Goal: Task Accomplishment & Management: Manage account settings

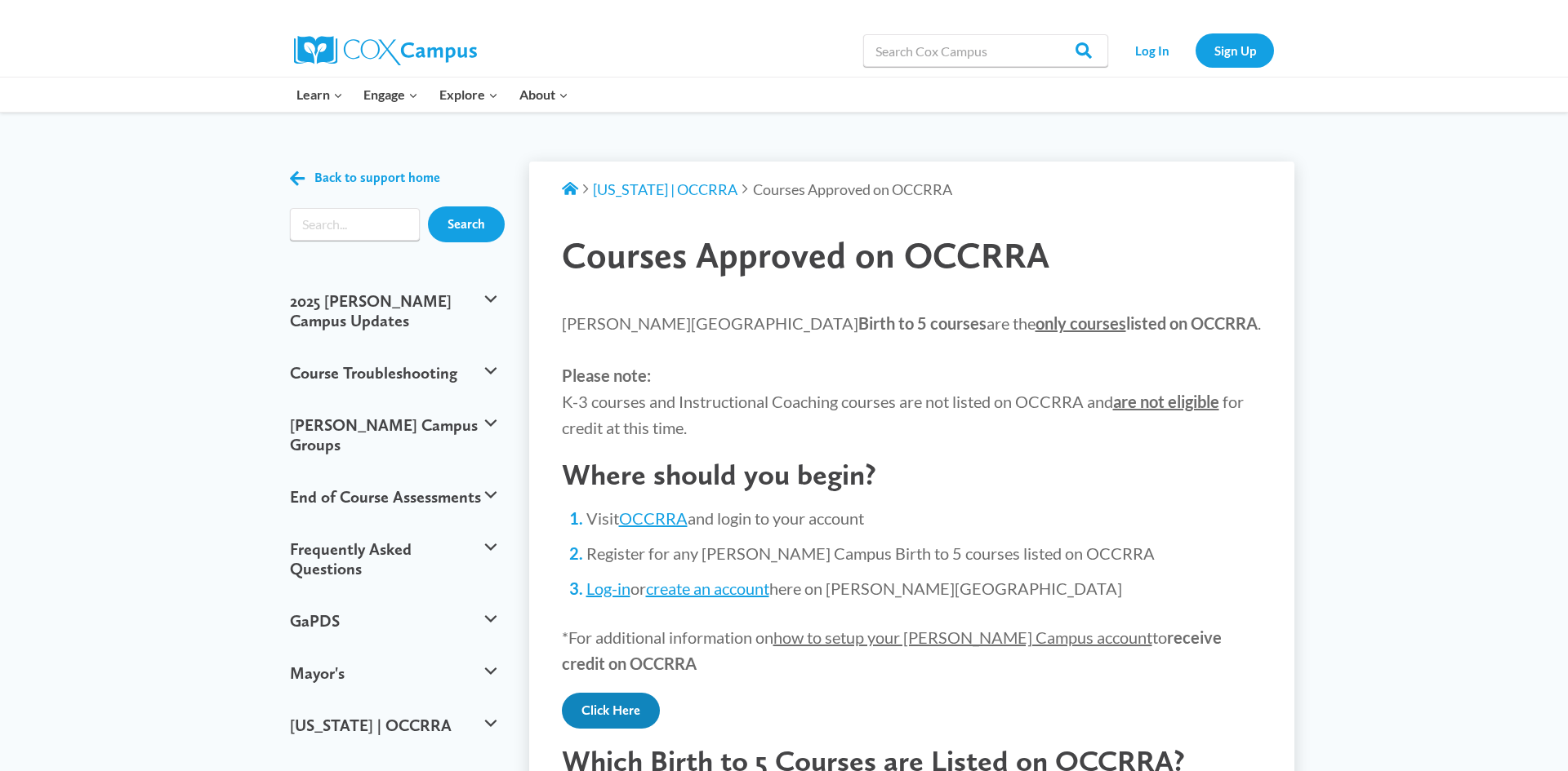
click at [619, 705] on link "Click Here" at bounding box center [611, 710] width 98 height 36
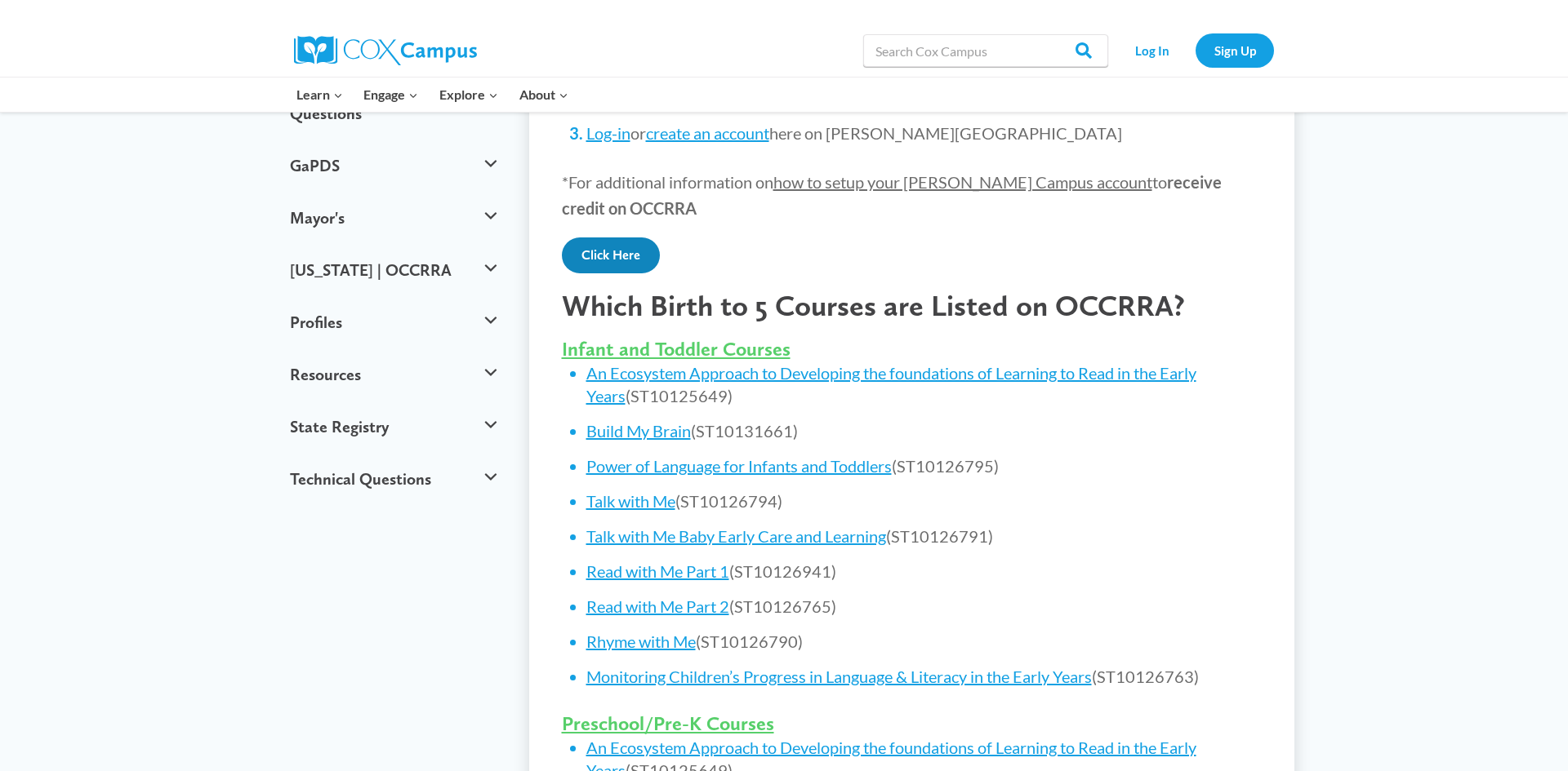
scroll to position [457, 0]
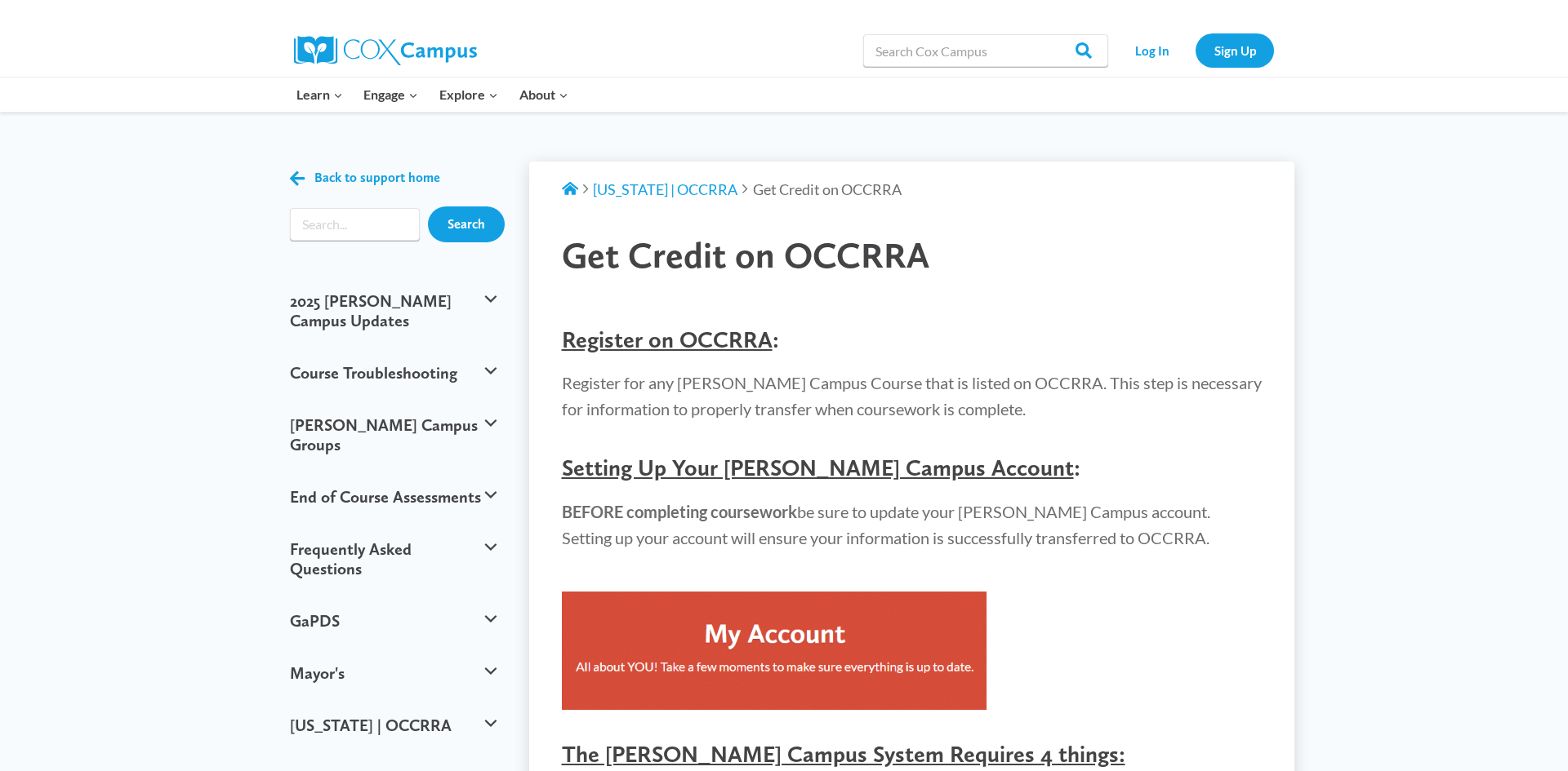
click at [701, 629] on img at bounding box center [774, 651] width 424 height 118
click at [1153, 54] on link "Log In" at bounding box center [1151, 50] width 71 height 34
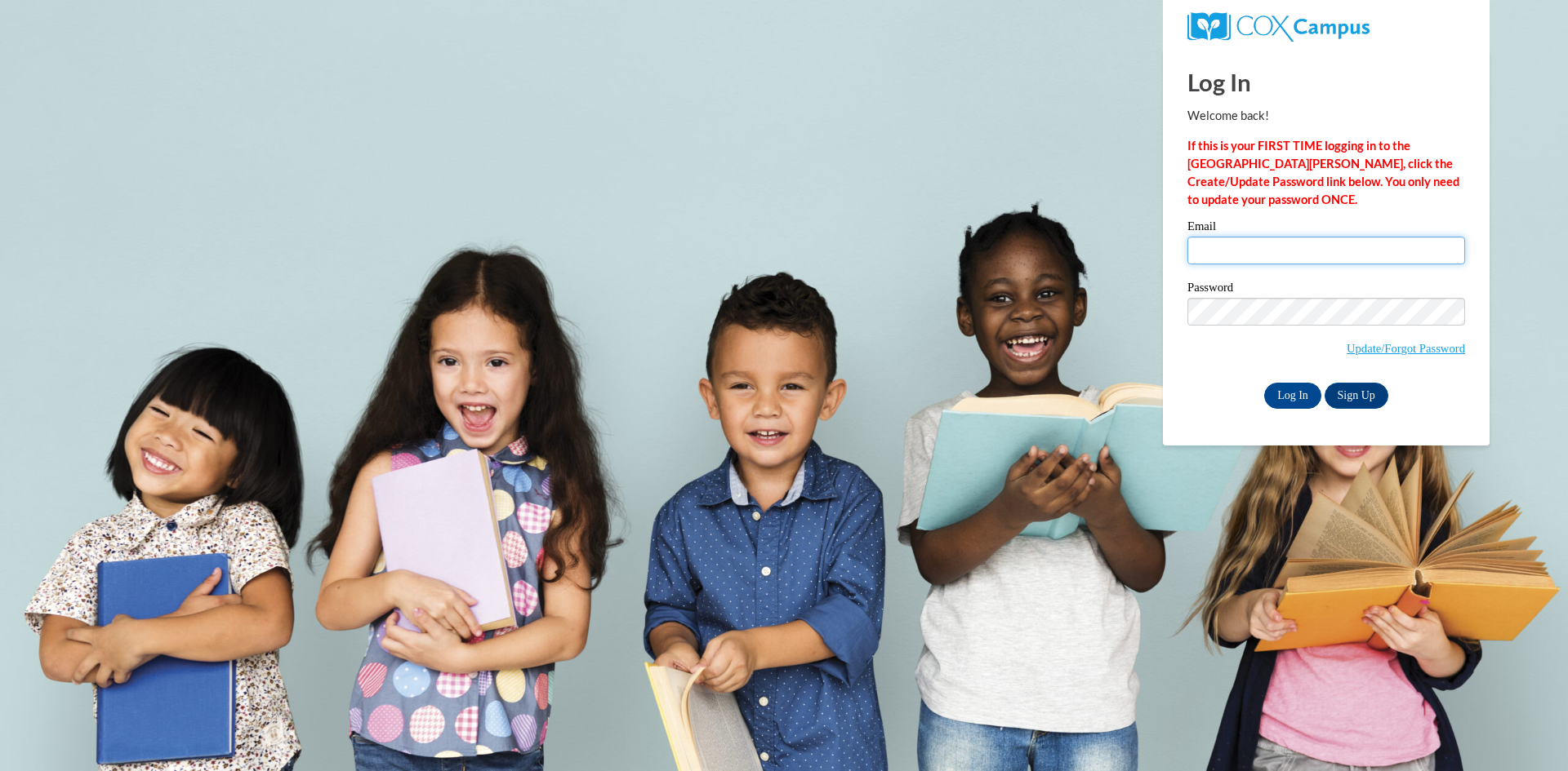
click at [1256, 263] on input "Email" at bounding box center [1326, 250] width 278 height 28
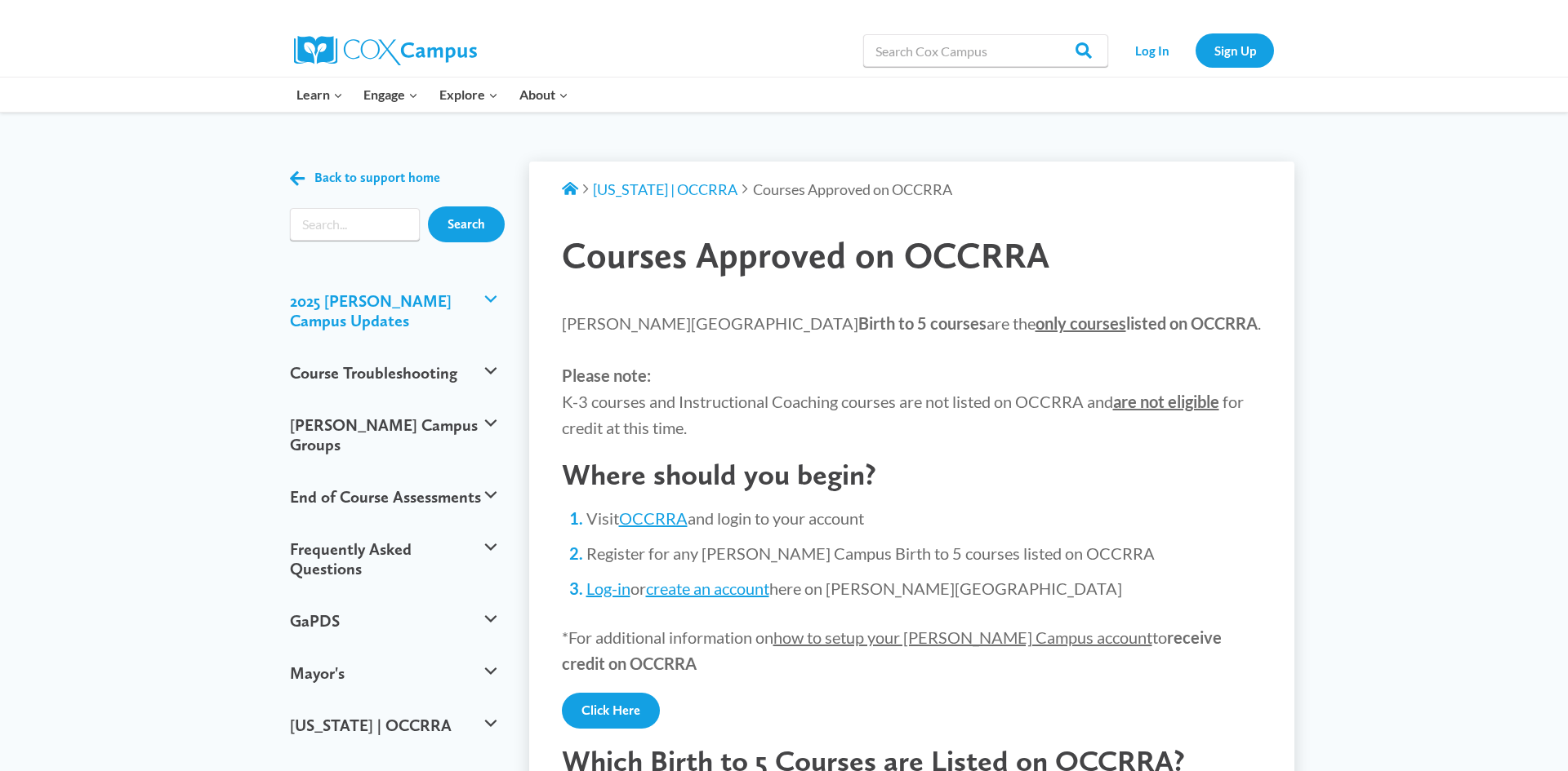
click at [477, 297] on button "2025 Cox Campus Updates" at bounding box center [393, 311] width 223 height 72
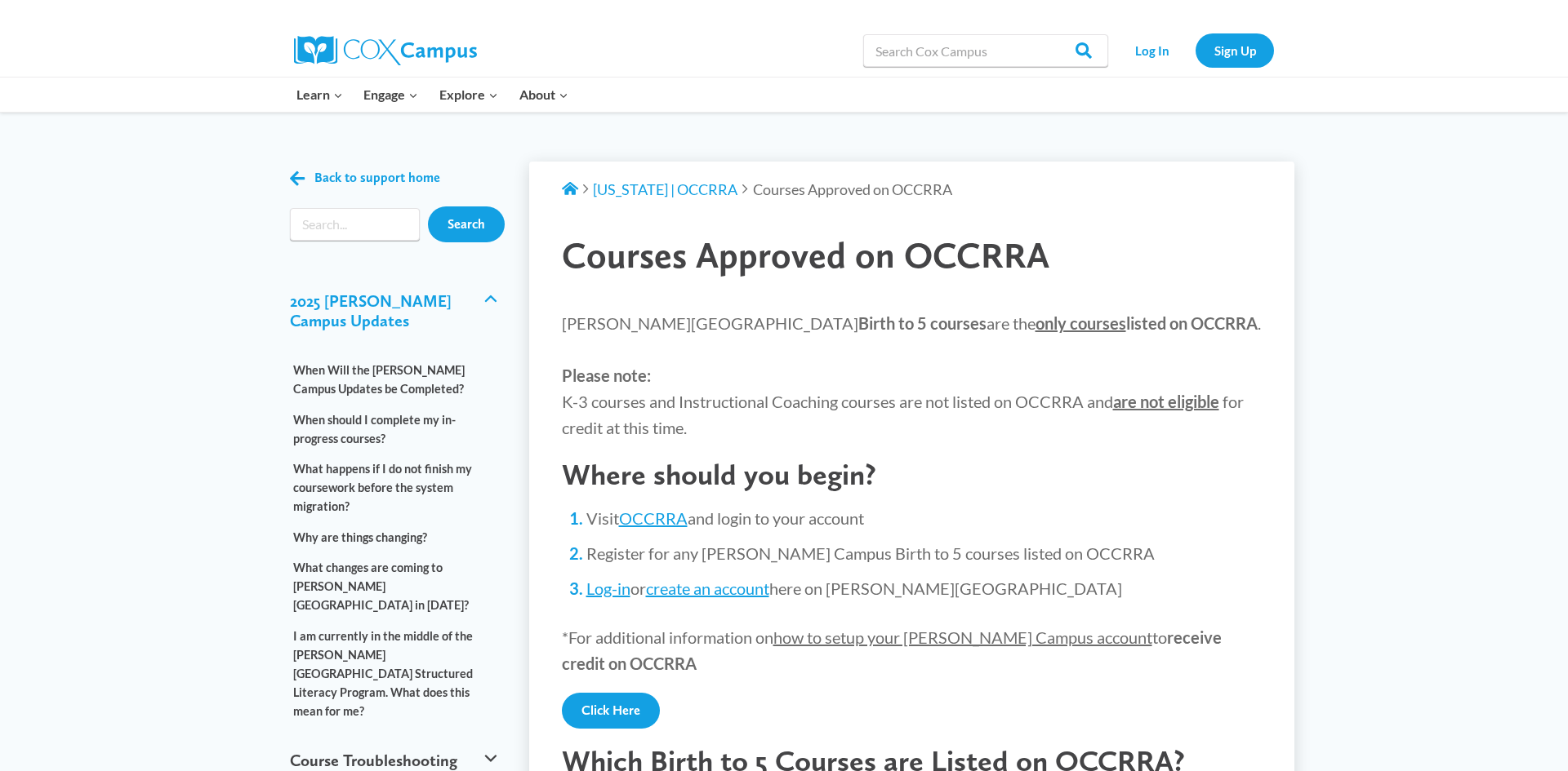
click at [450, 308] on button "2025 Cox Campus Updates" at bounding box center [393, 311] width 223 height 72
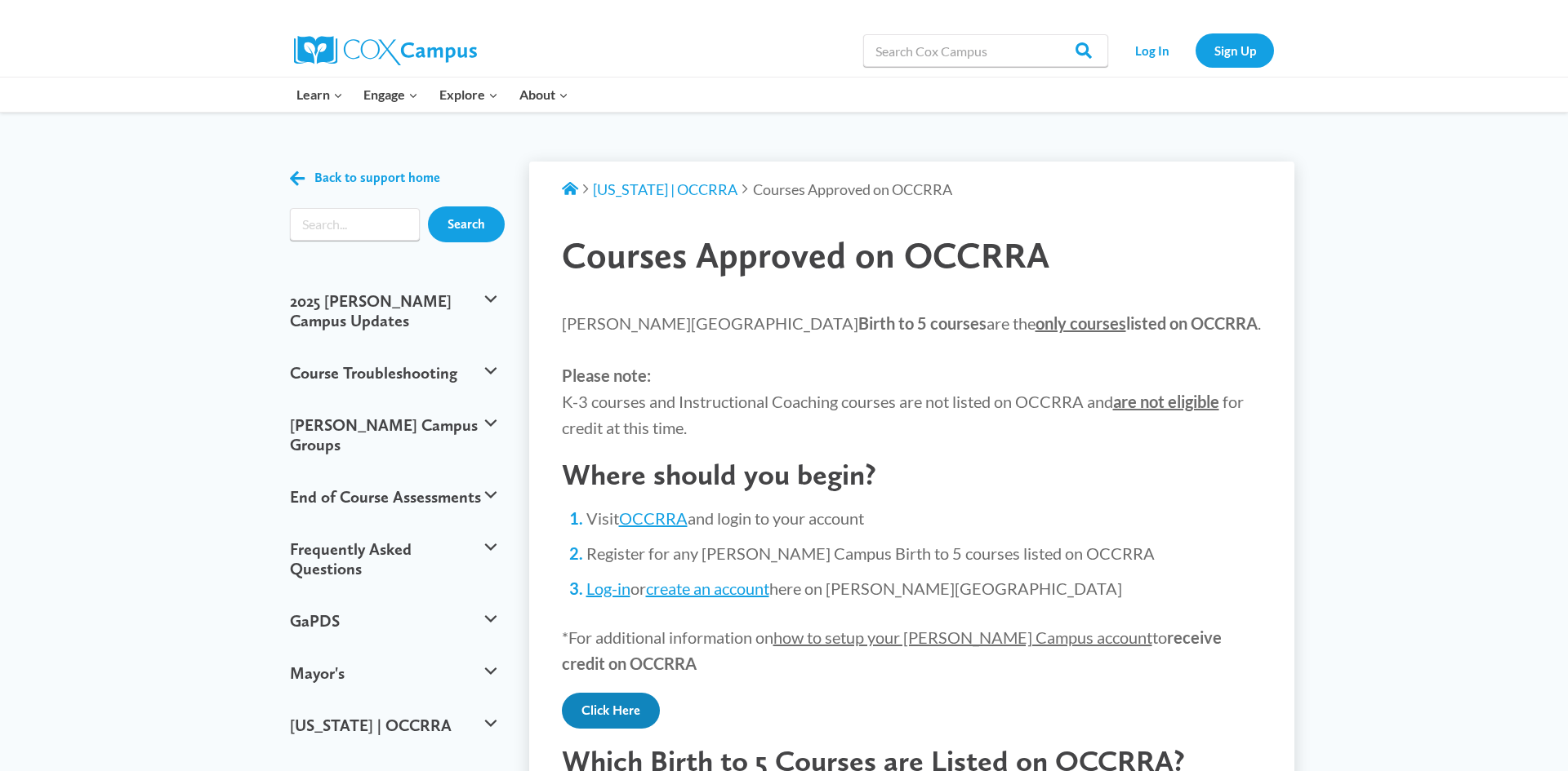
click at [613, 705] on link "Click Here" at bounding box center [611, 710] width 98 height 36
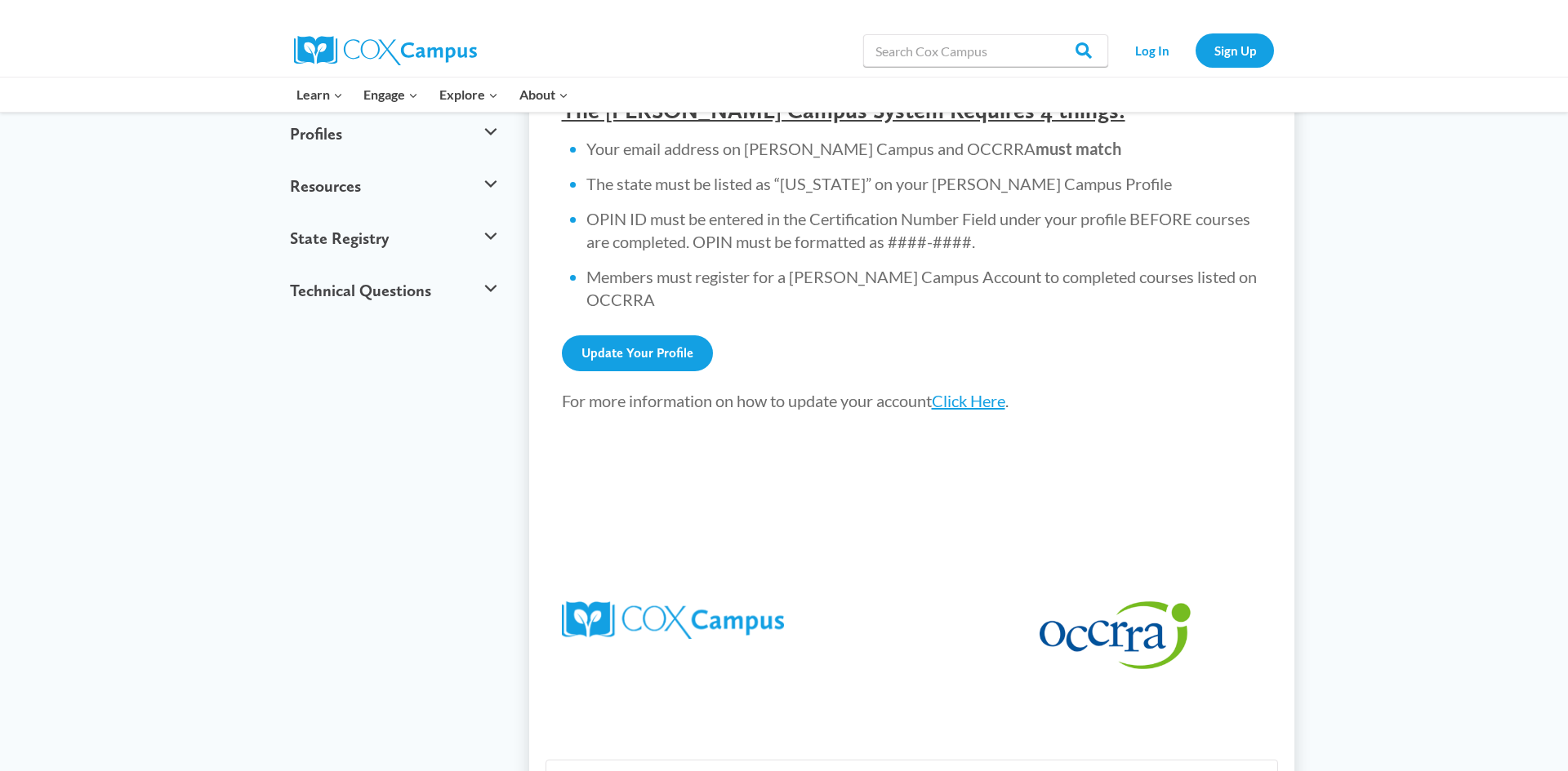
scroll to position [620, 0]
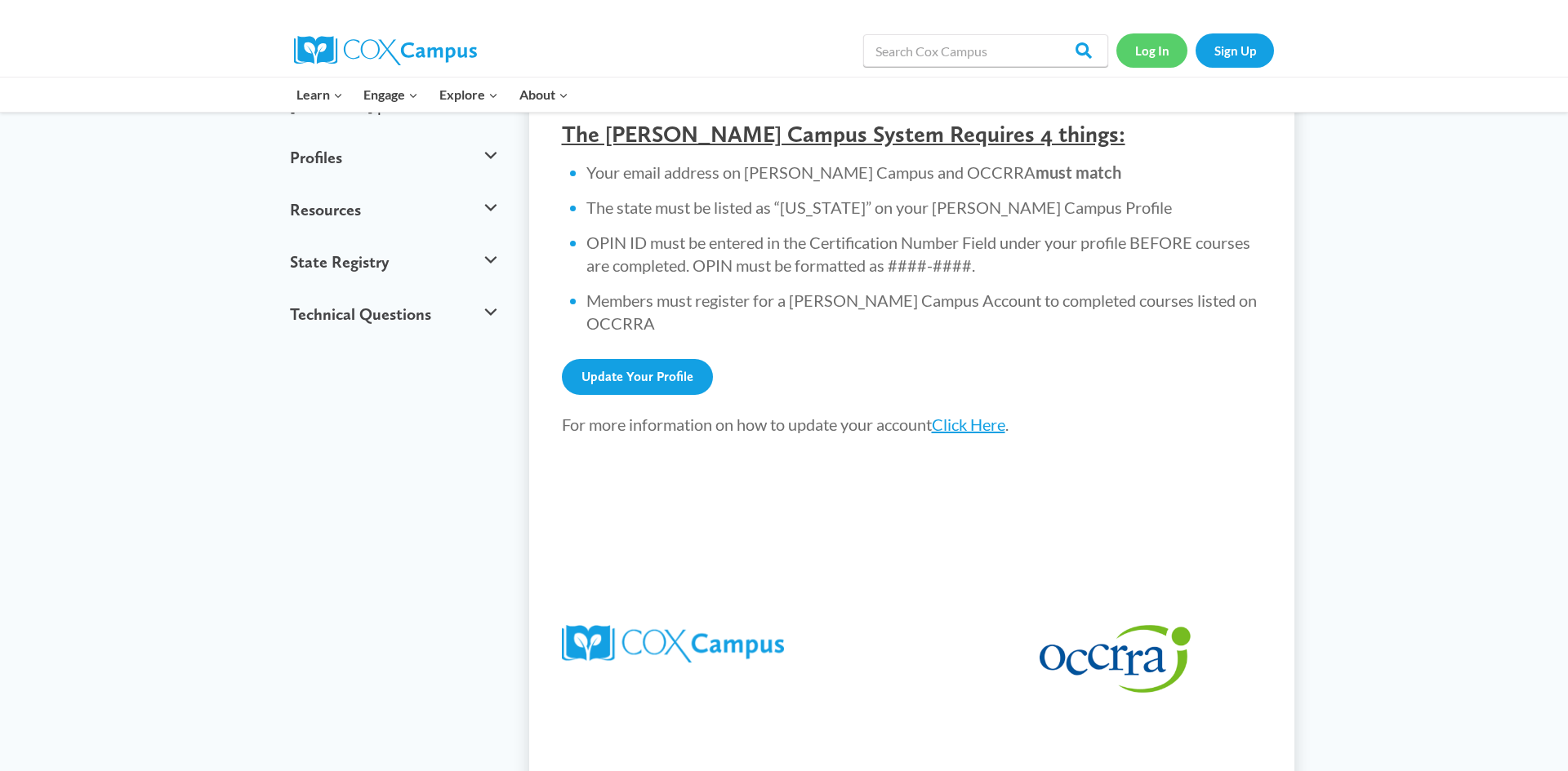
click at [1150, 59] on link "Log In" at bounding box center [1151, 50] width 71 height 34
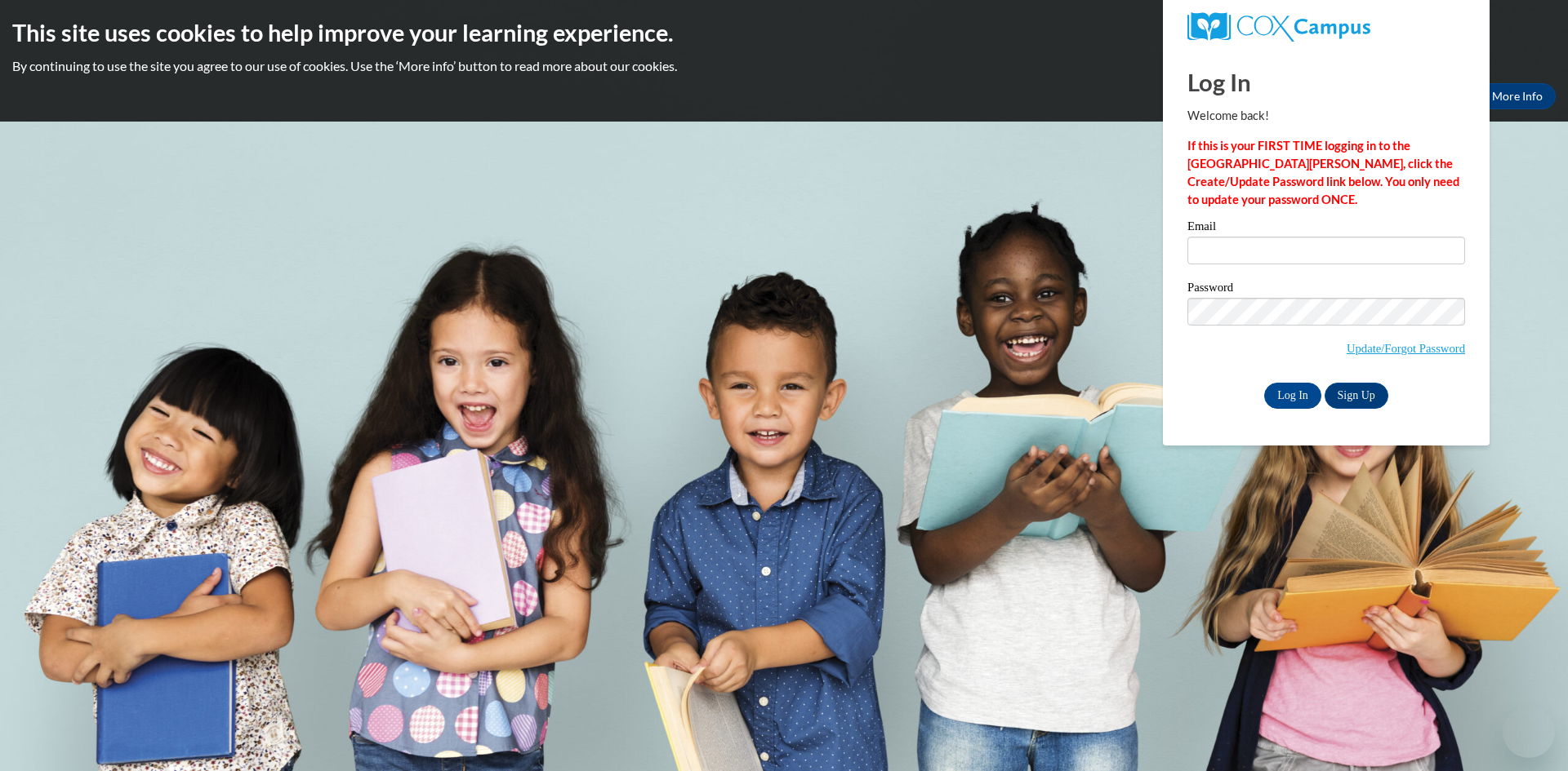
click at [1253, 257] on input "Email" at bounding box center [1326, 250] width 278 height 28
type input "[EMAIL_ADDRESS][DOMAIN_NAME]"
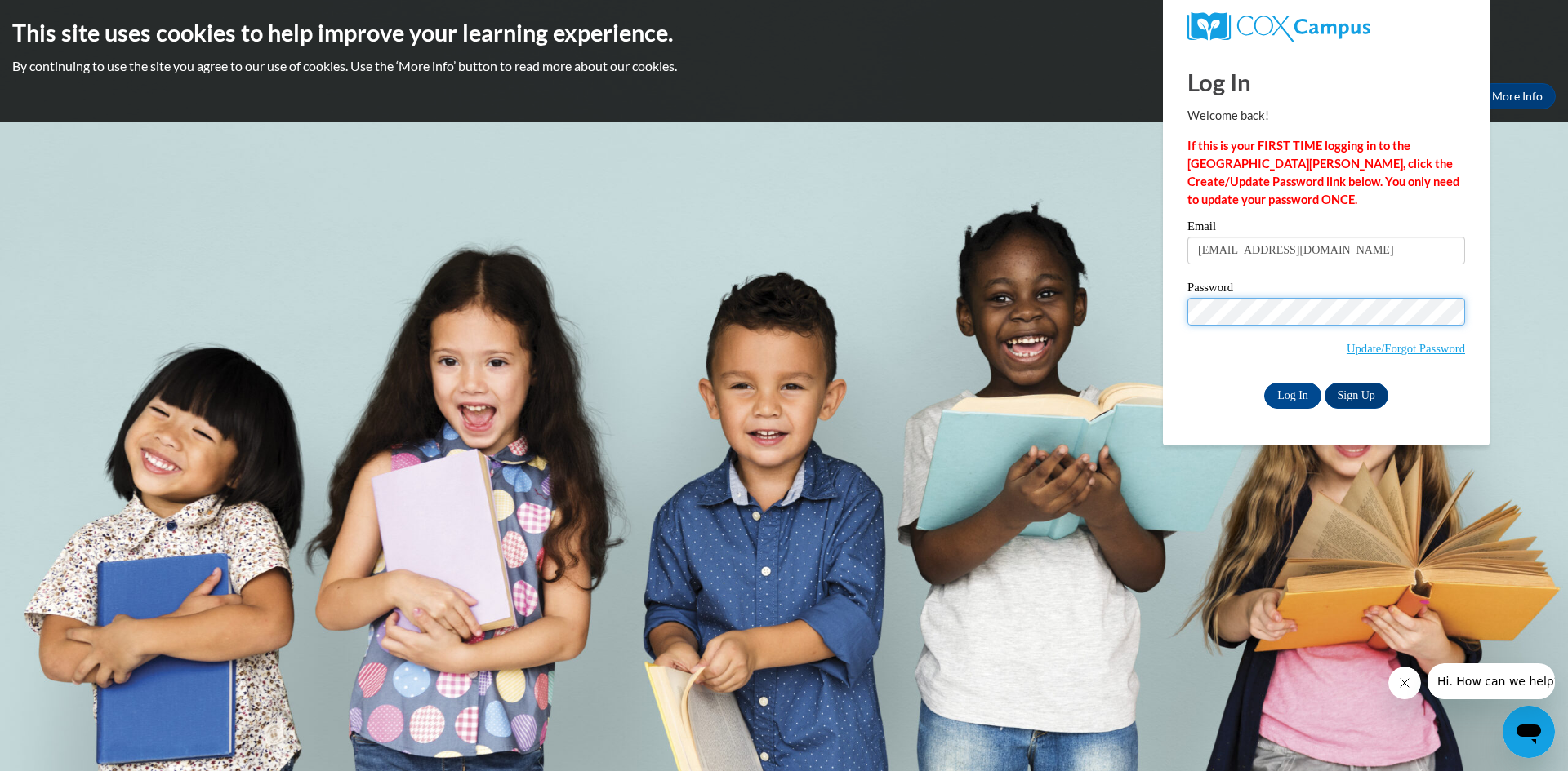
click at [1264, 383] on input "Log In" at bounding box center [1292, 395] width 57 height 26
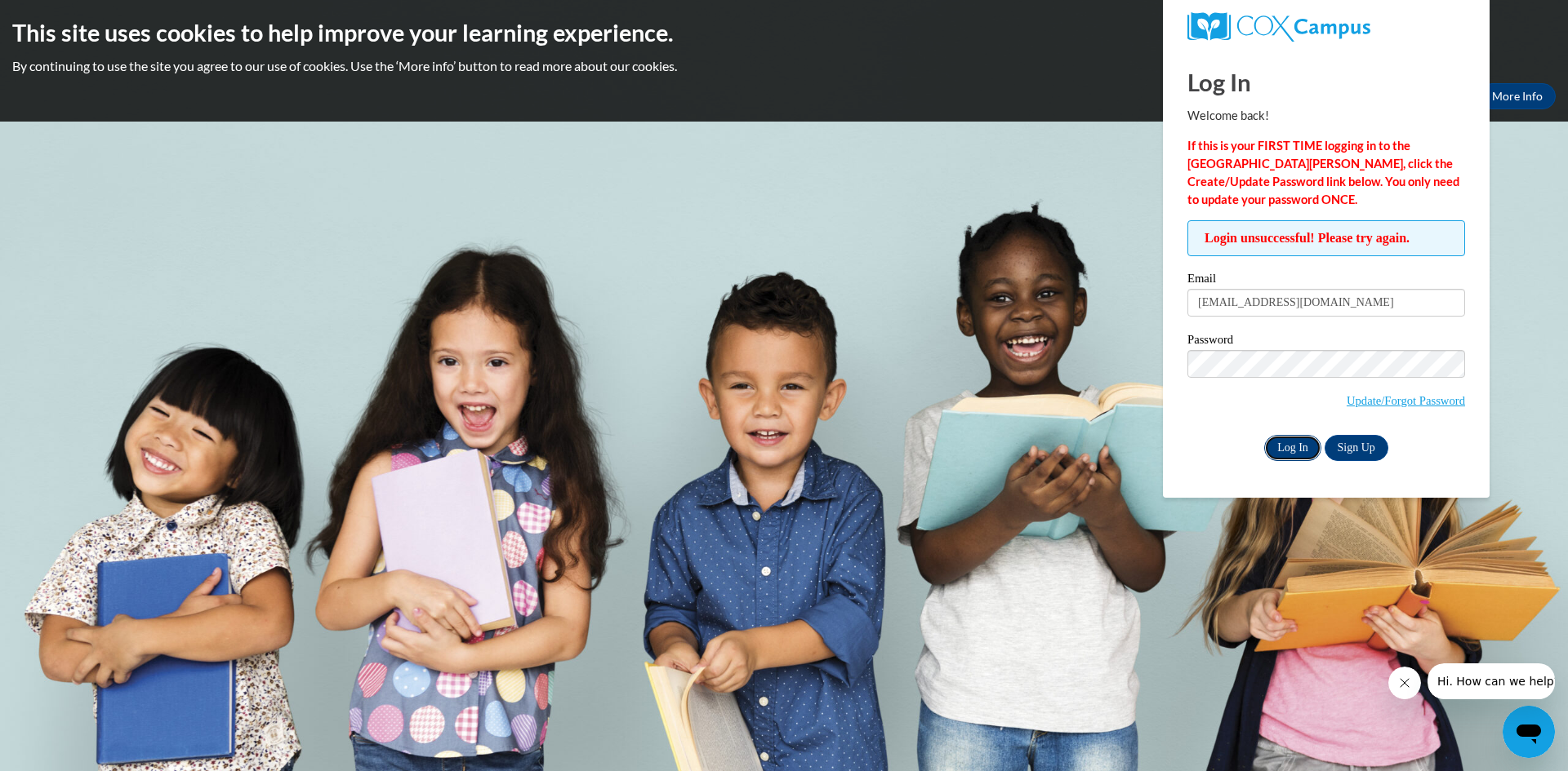
click at [1290, 448] on input "Log In" at bounding box center [1292, 447] width 57 height 26
click at [1399, 395] on link "Update/Forgot Password" at bounding box center [1406, 400] width 118 height 13
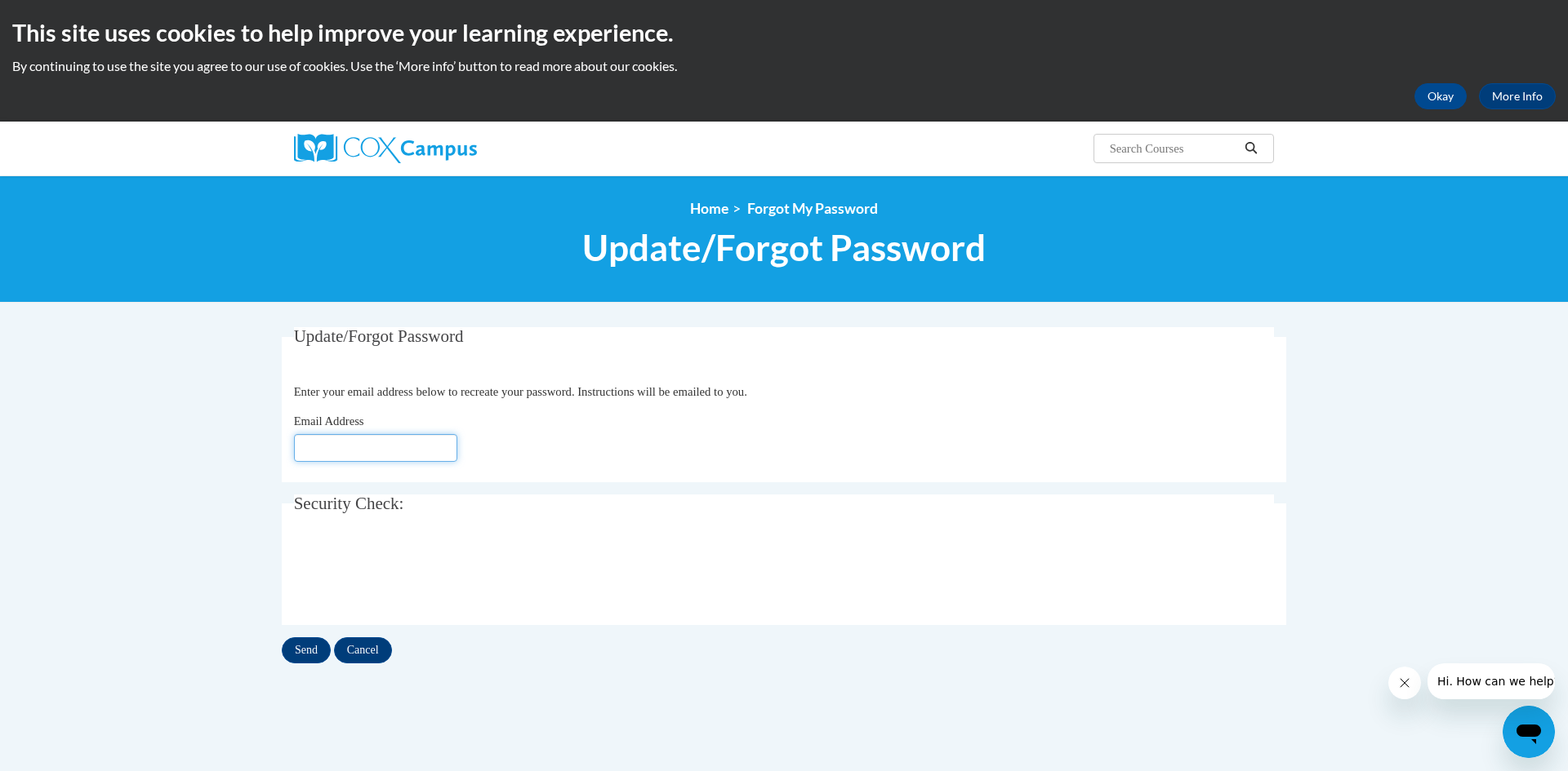
click at [371, 454] on input "Email Address" at bounding box center [375, 447] width 164 height 28
type input "rustchillingk@gmail.com"
click at [315, 651] on input "Send" at bounding box center [306, 650] width 49 height 26
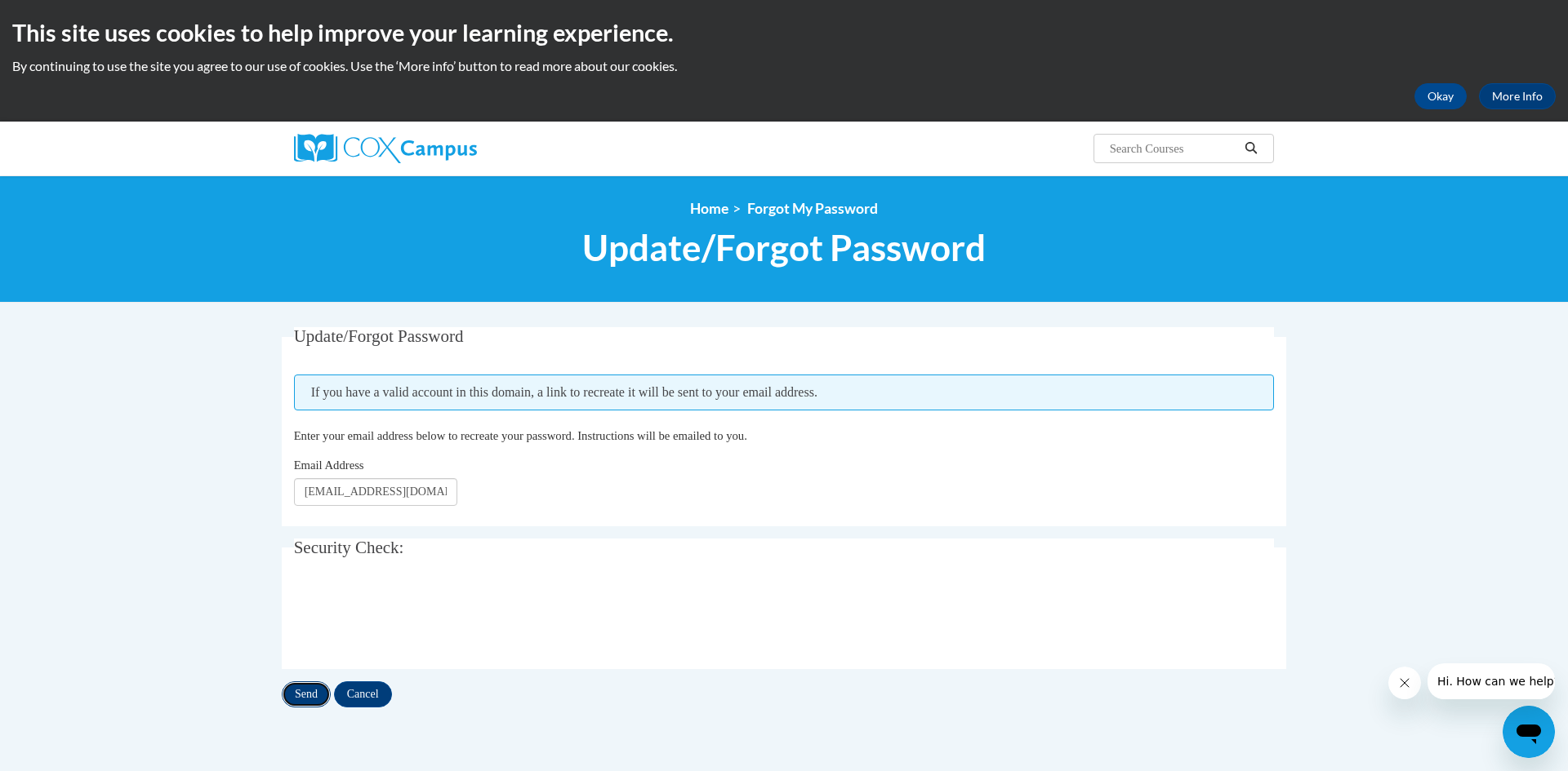
click at [315, 694] on input "Send" at bounding box center [306, 694] width 49 height 26
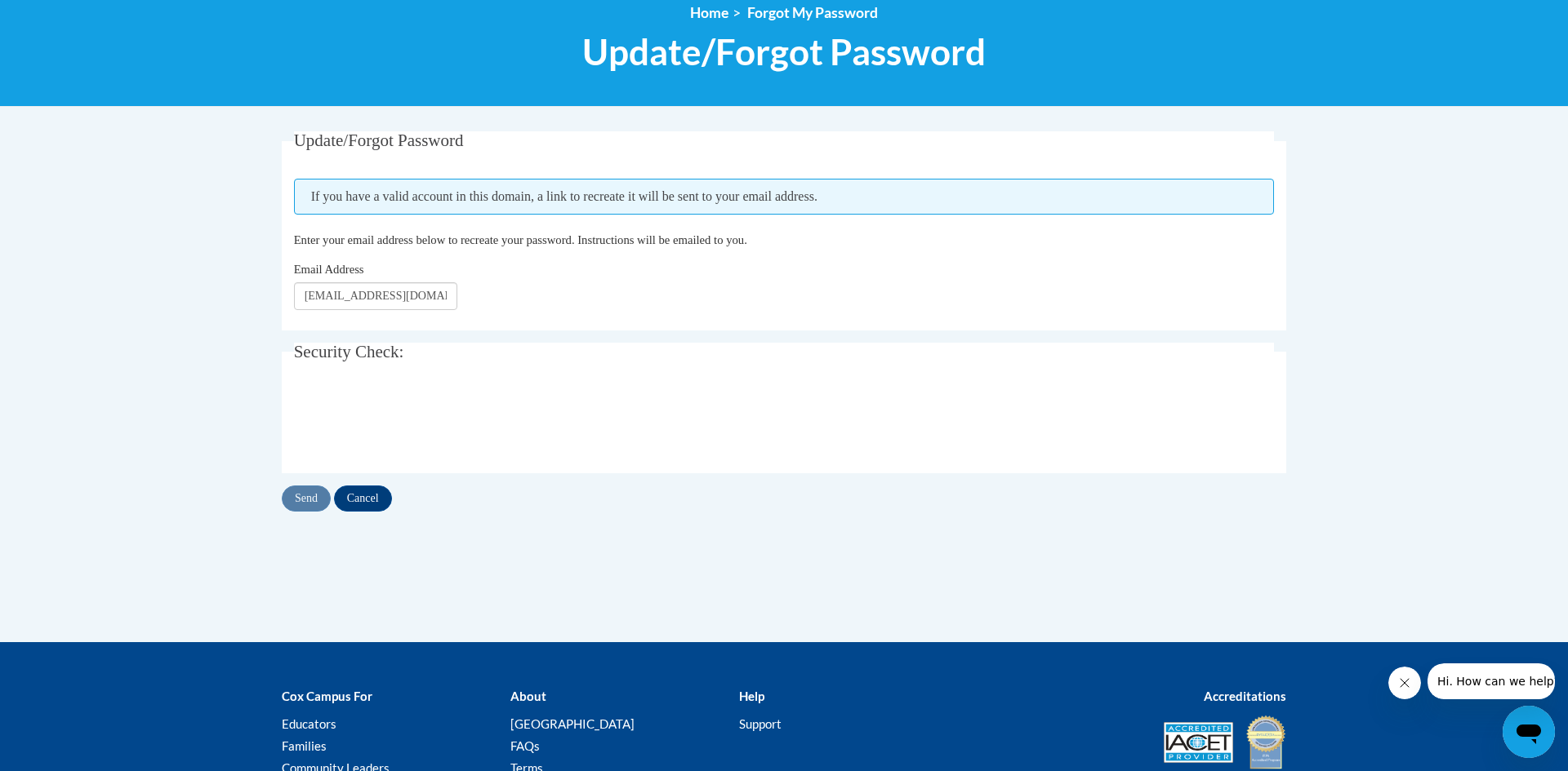
scroll to position [229, 0]
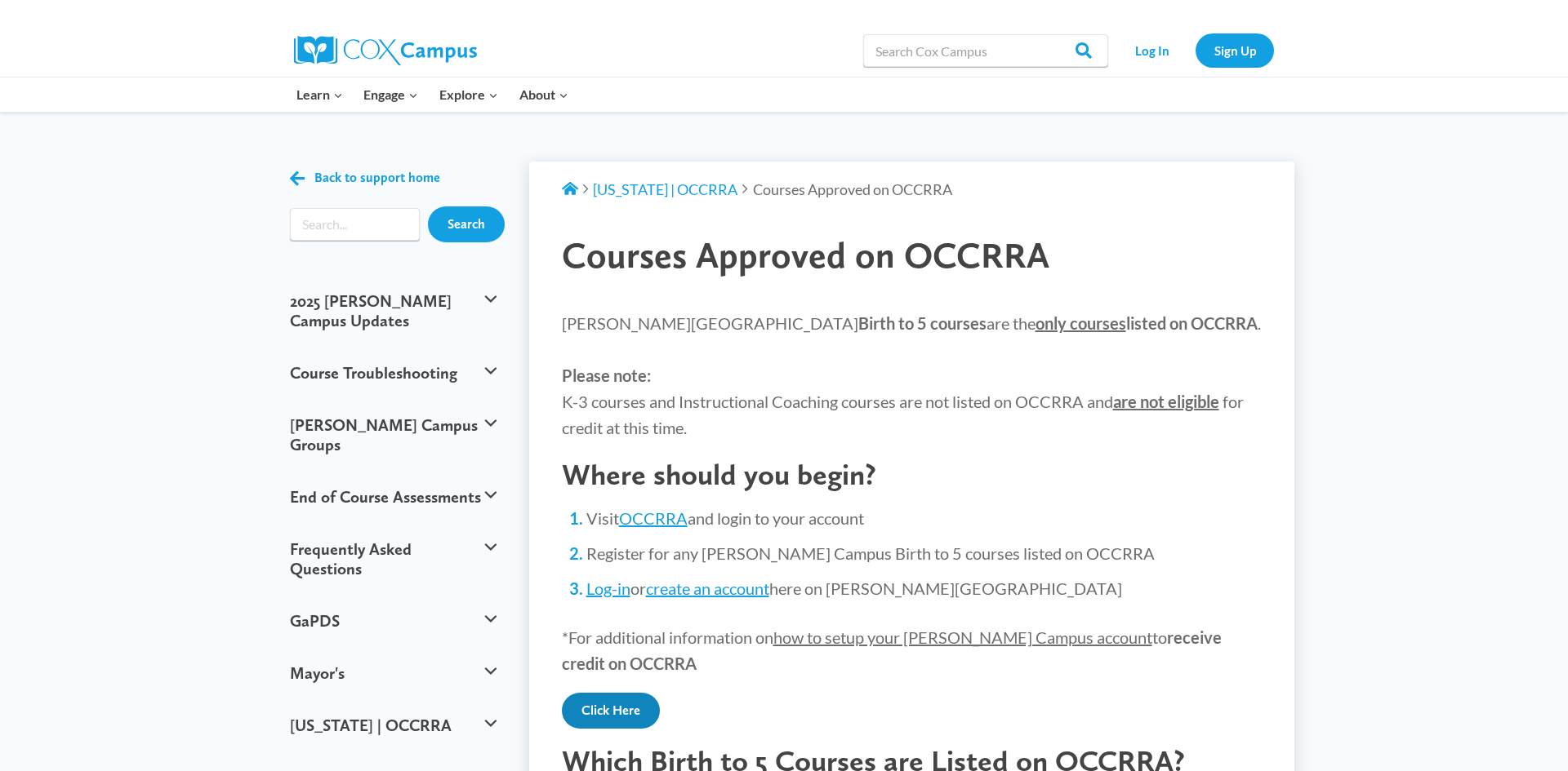
click at [617, 700] on link "Click Here" at bounding box center [611, 710] width 98 height 36
click at [667, 510] on link "OCCRRA" at bounding box center [653, 518] width 69 height 19
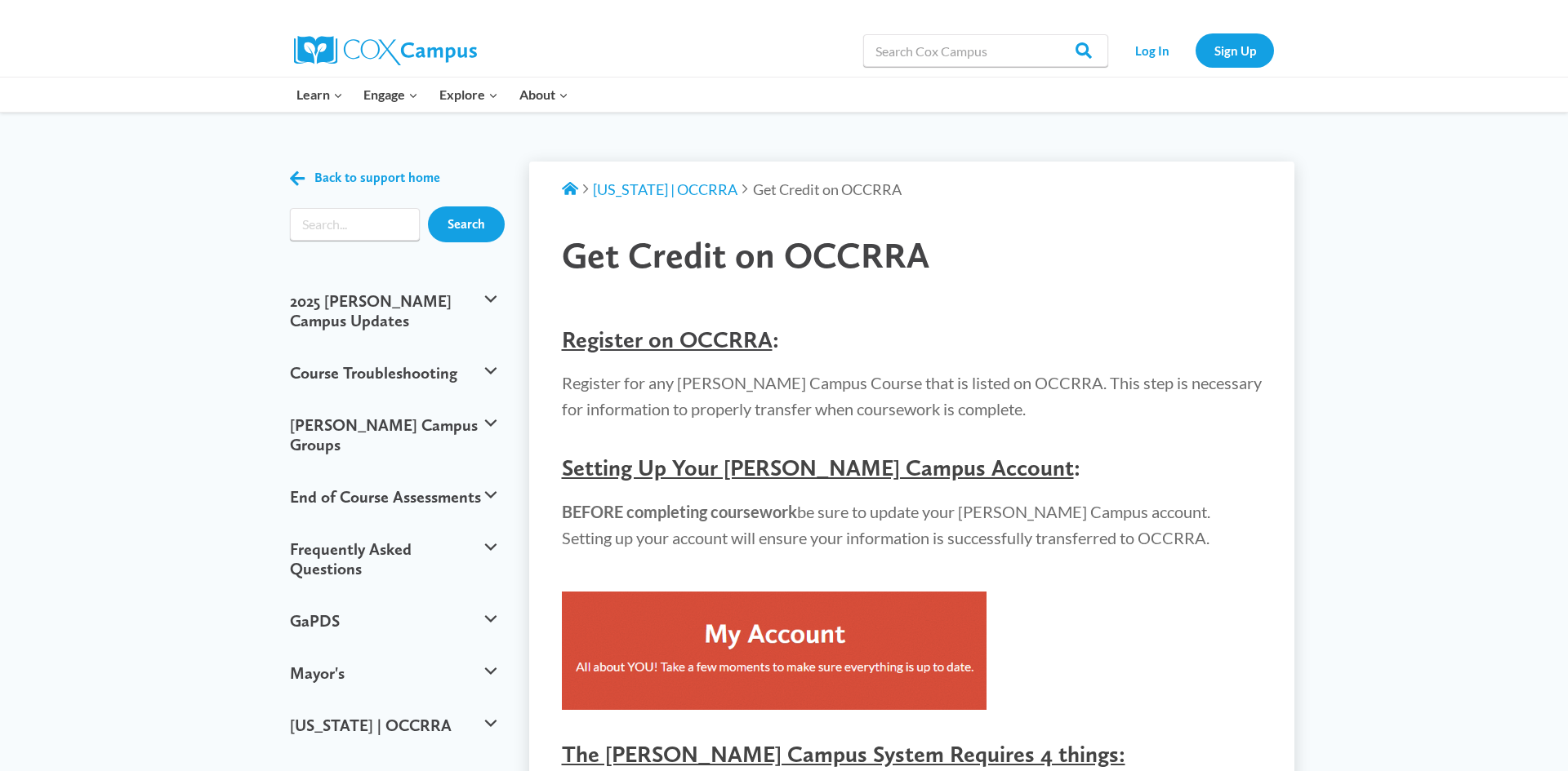
click at [771, 637] on img at bounding box center [774, 651] width 424 height 118
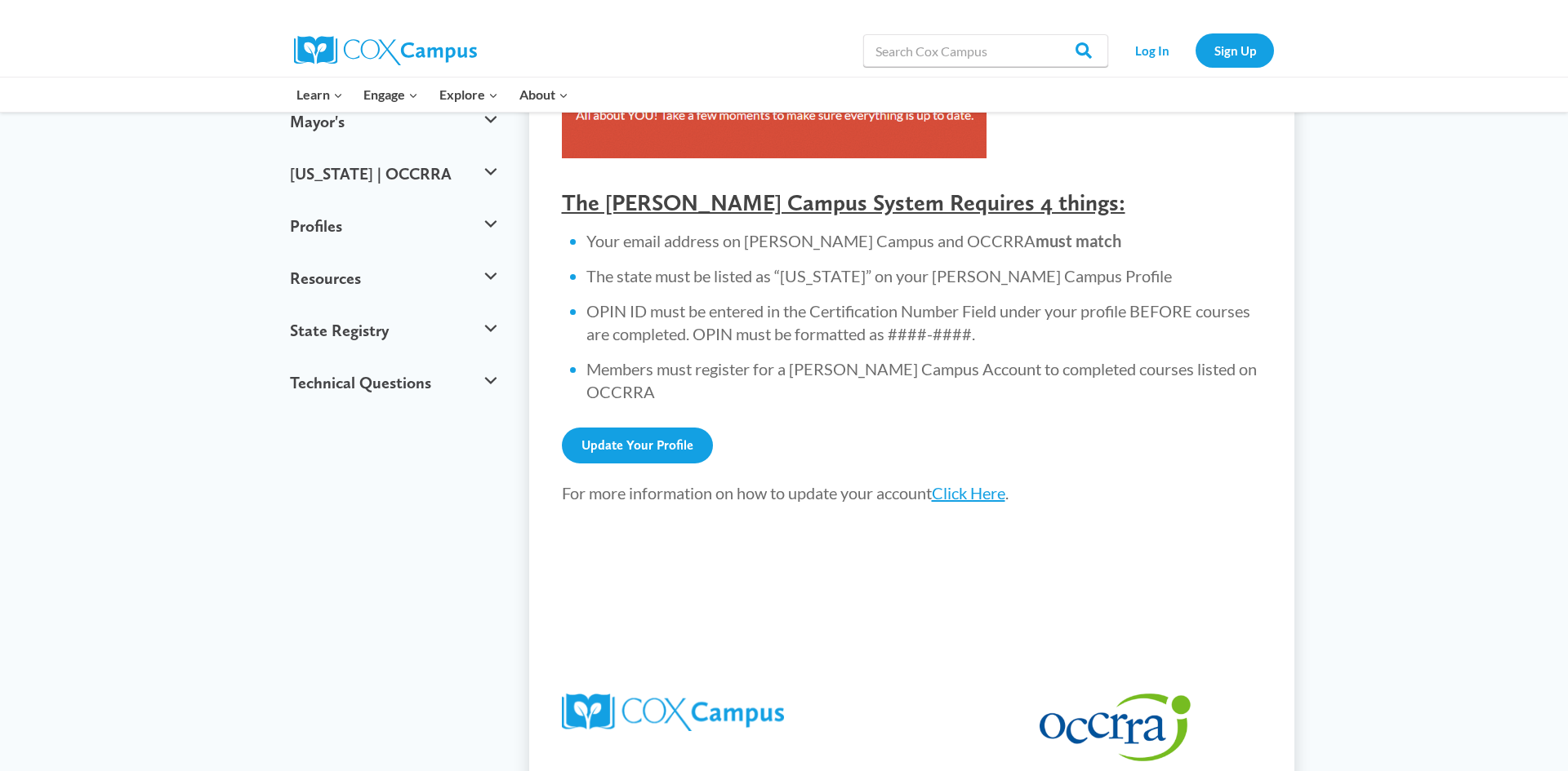
scroll to position [555, 0]
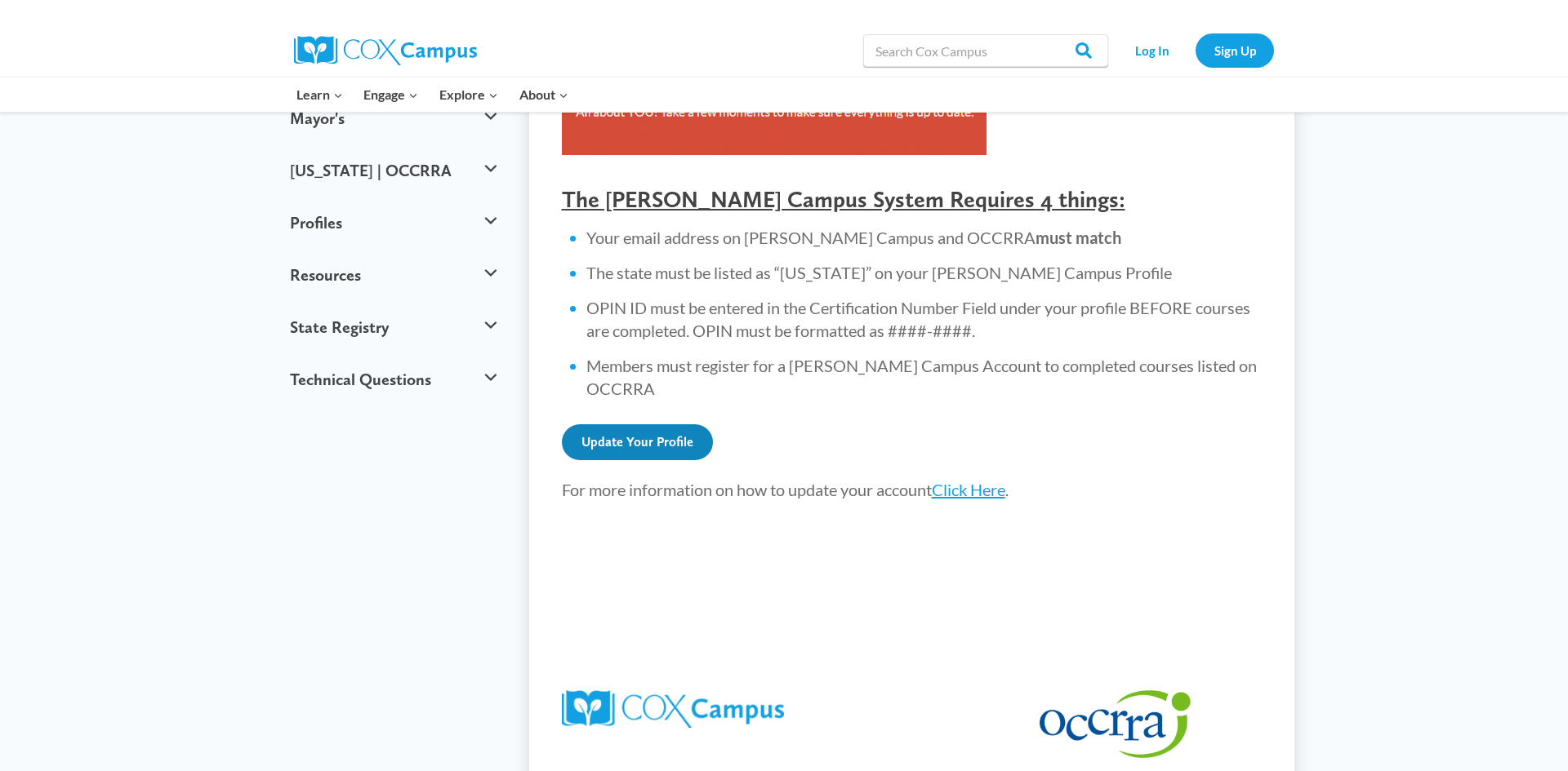
click at [693, 424] on link "Update Your Profile" at bounding box center [638, 442] width 151 height 36
click at [368, 144] on button "[US_STATE] | OCCRRA" at bounding box center [393, 170] width 223 height 52
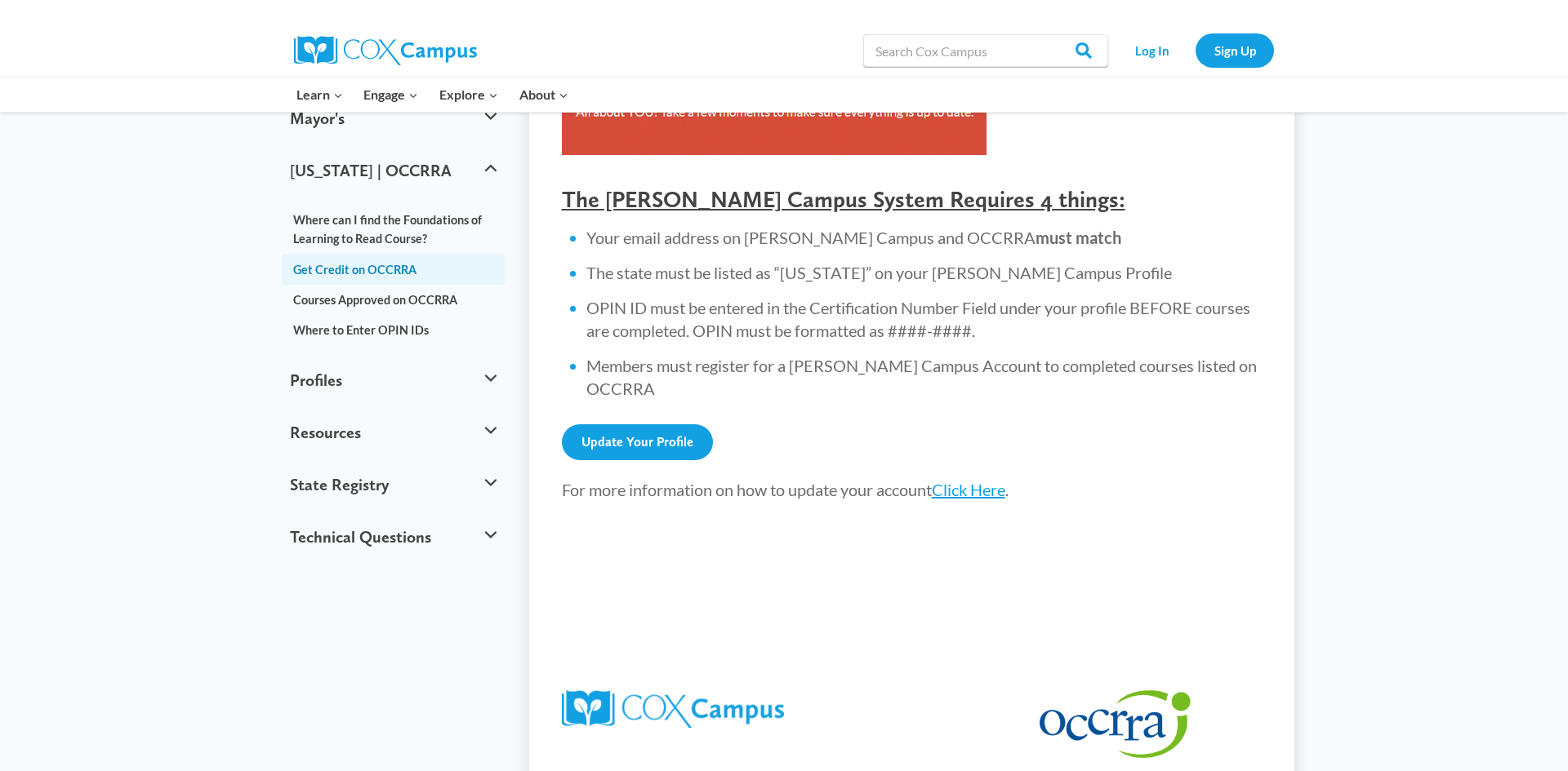
click at [401, 254] on link "Get Credit on OCCRRA" at bounding box center [393, 268] width 223 height 30
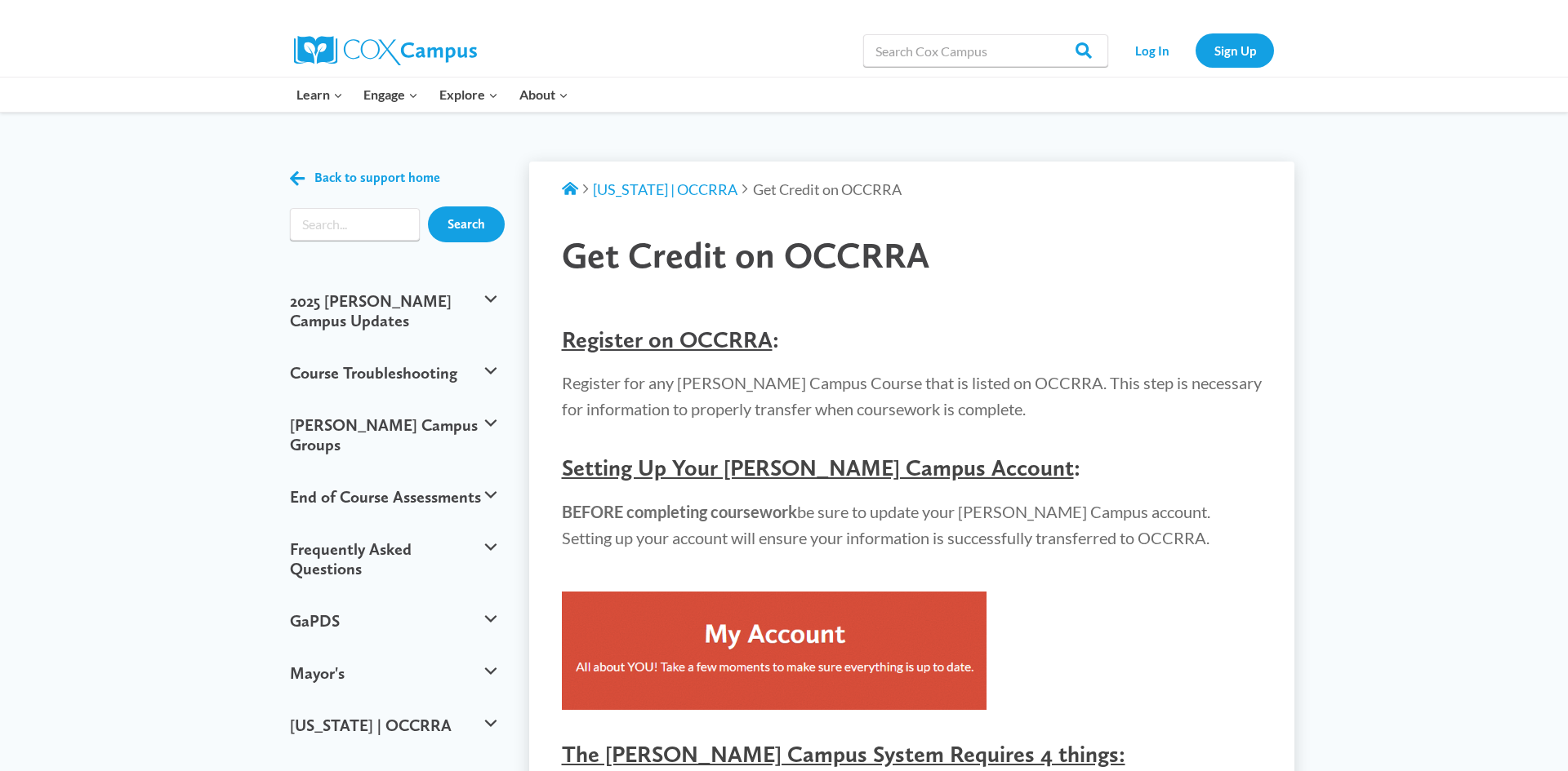
click at [720, 334] on span "Register on OCCRRA" at bounding box center [667, 339] width 210 height 28
click at [310, 173] on link "Back to support home" at bounding box center [364, 178] width 150 height 23
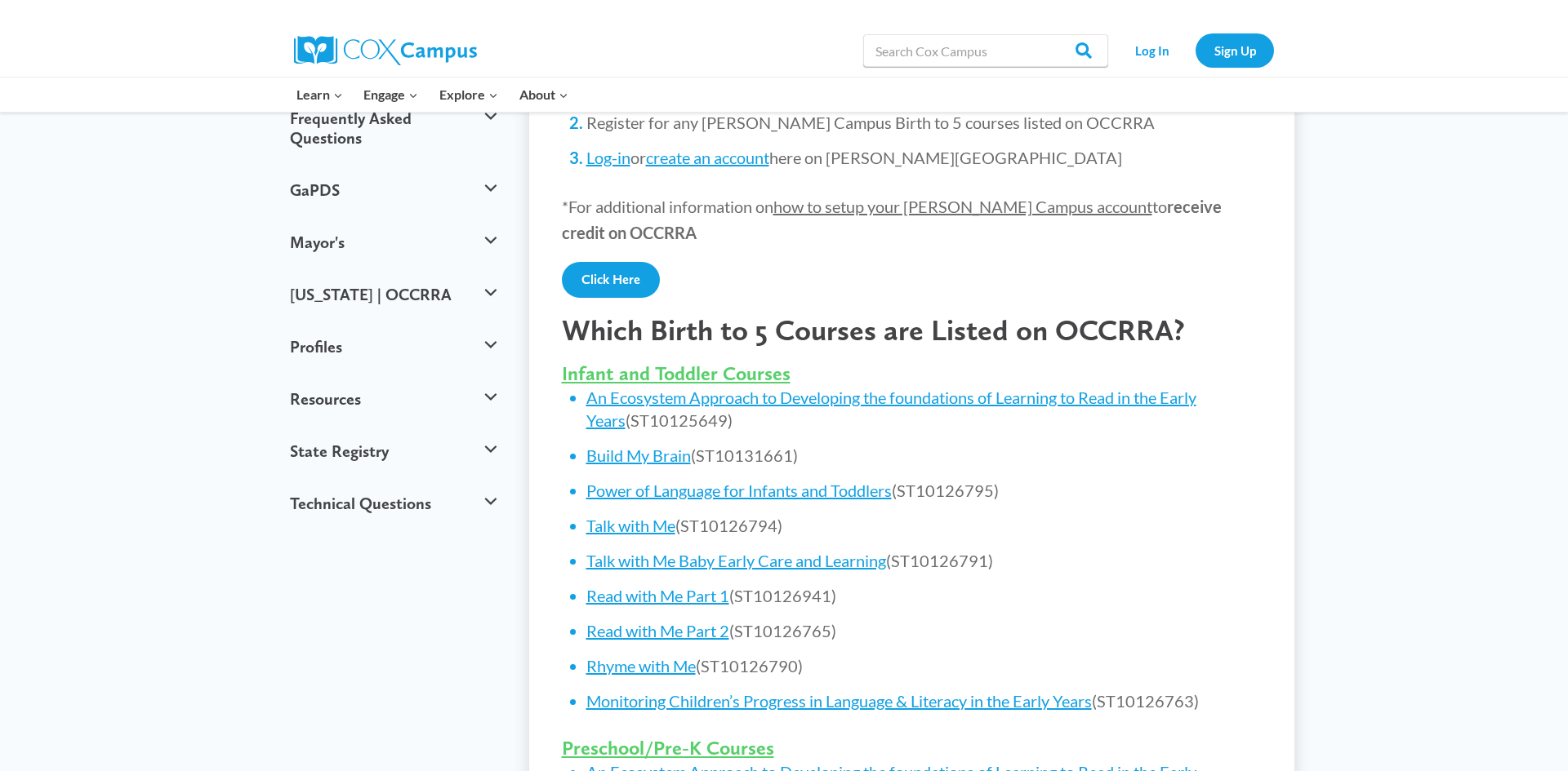
scroll to position [419, 0]
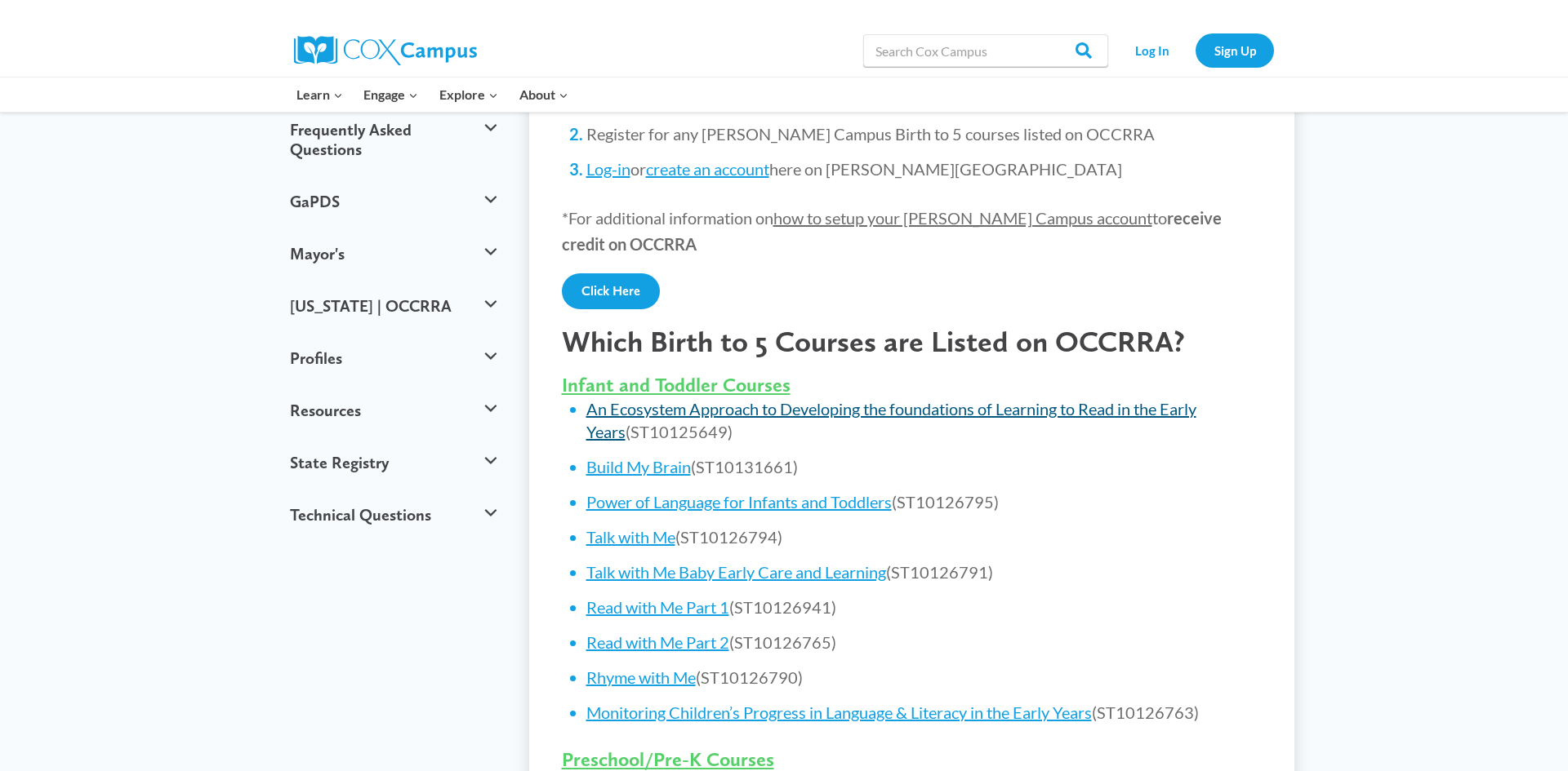
click at [708, 411] on link "An Ecosystem Approach to Developing the foundations of Learning to Read in the …" at bounding box center [891, 420] width 610 height 43
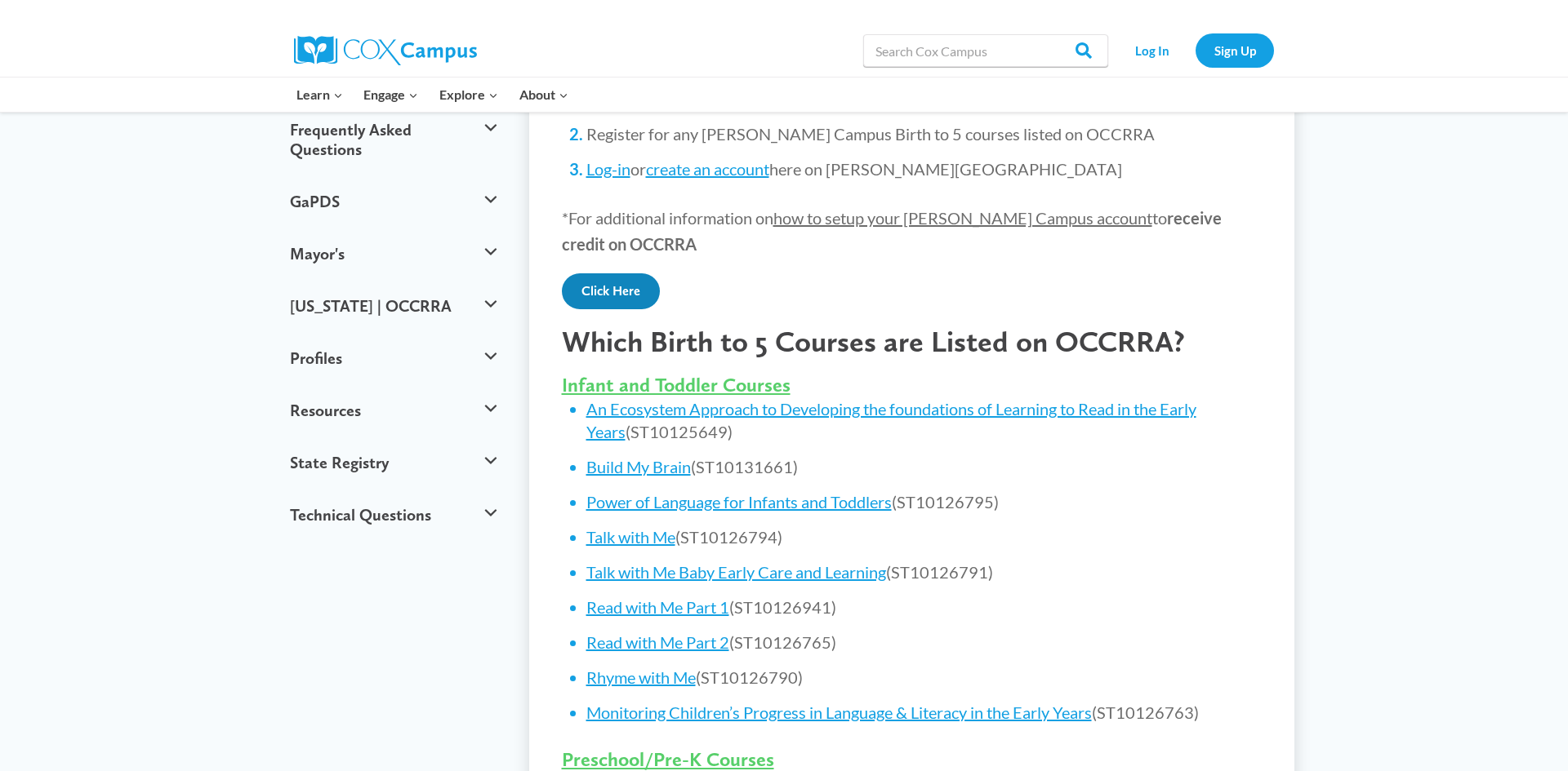
click at [625, 302] on link "Click Here" at bounding box center [611, 291] width 98 height 36
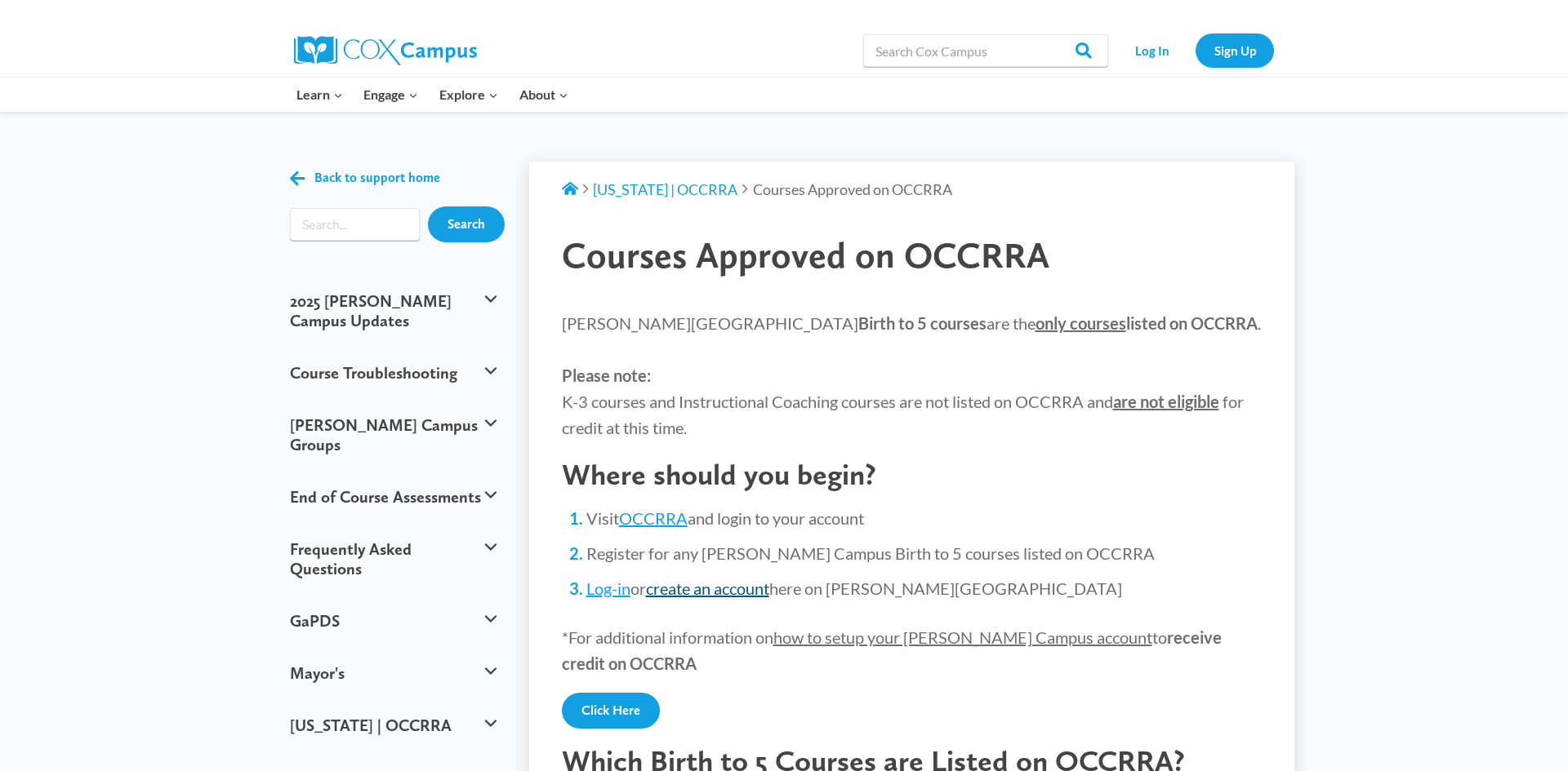
click at [688, 586] on link "create an account" at bounding box center [707, 588] width 123 height 19
click at [605, 589] on link "Log-in" at bounding box center [609, 588] width 45 height 19
click at [1237, 58] on link "Sign Up" at bounding box center [1235, 50] width 78 height 34
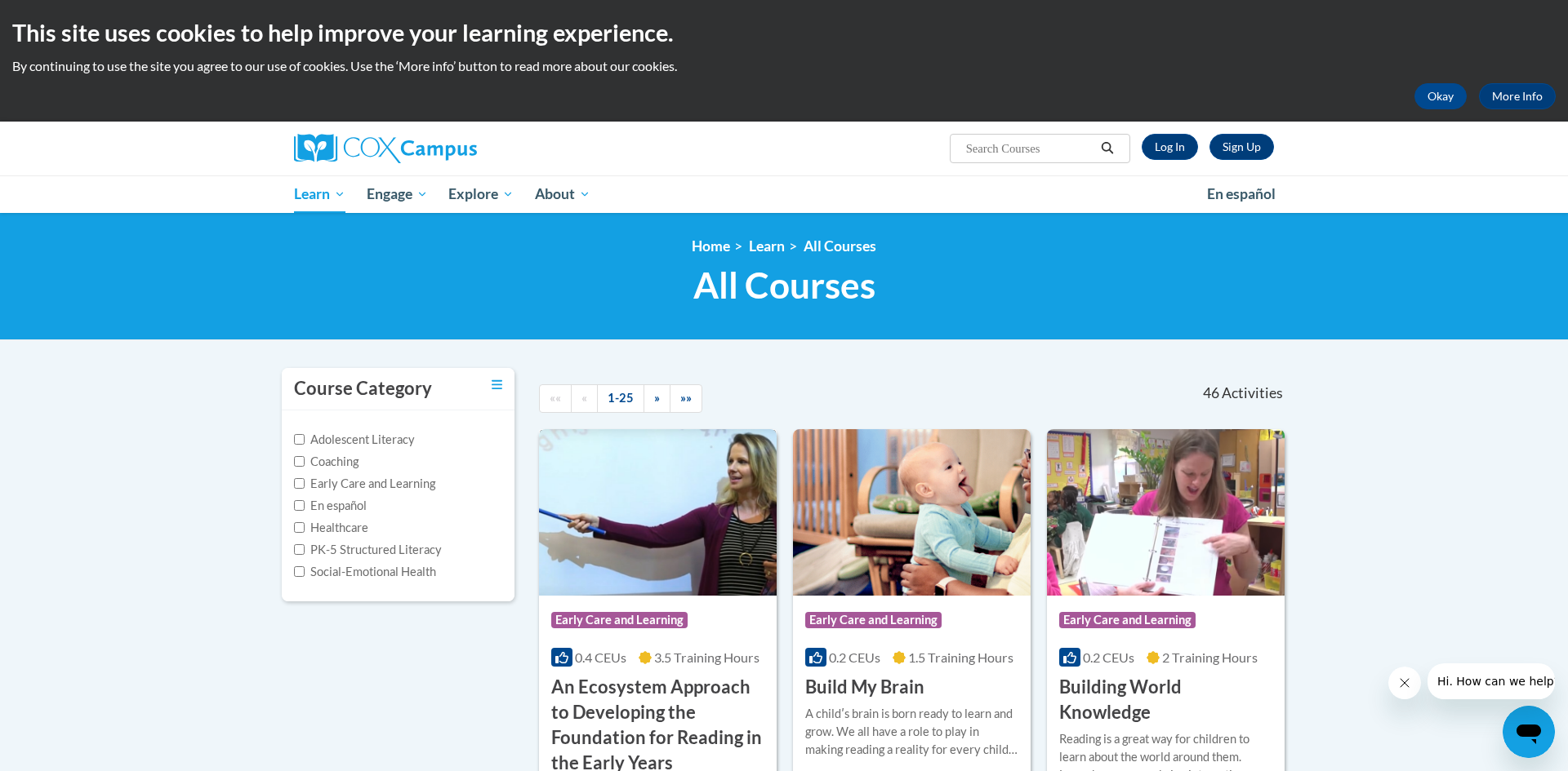
click at [670, 510] on img at bounding box center [657, 512] width 237 height 167
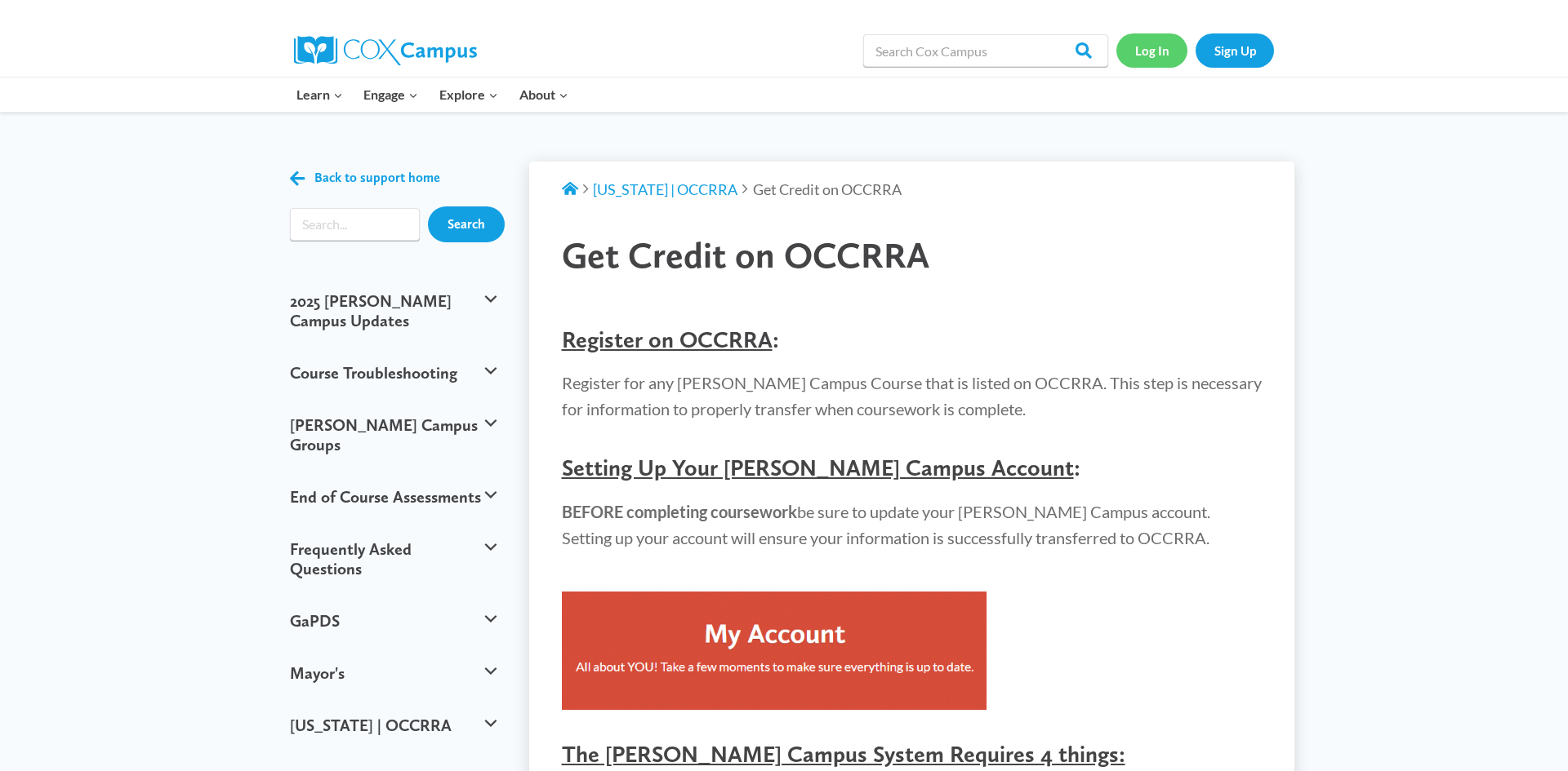
click at [1156, 54] on link "Log In" at bounding box center [1151, 50] width 71 height 34
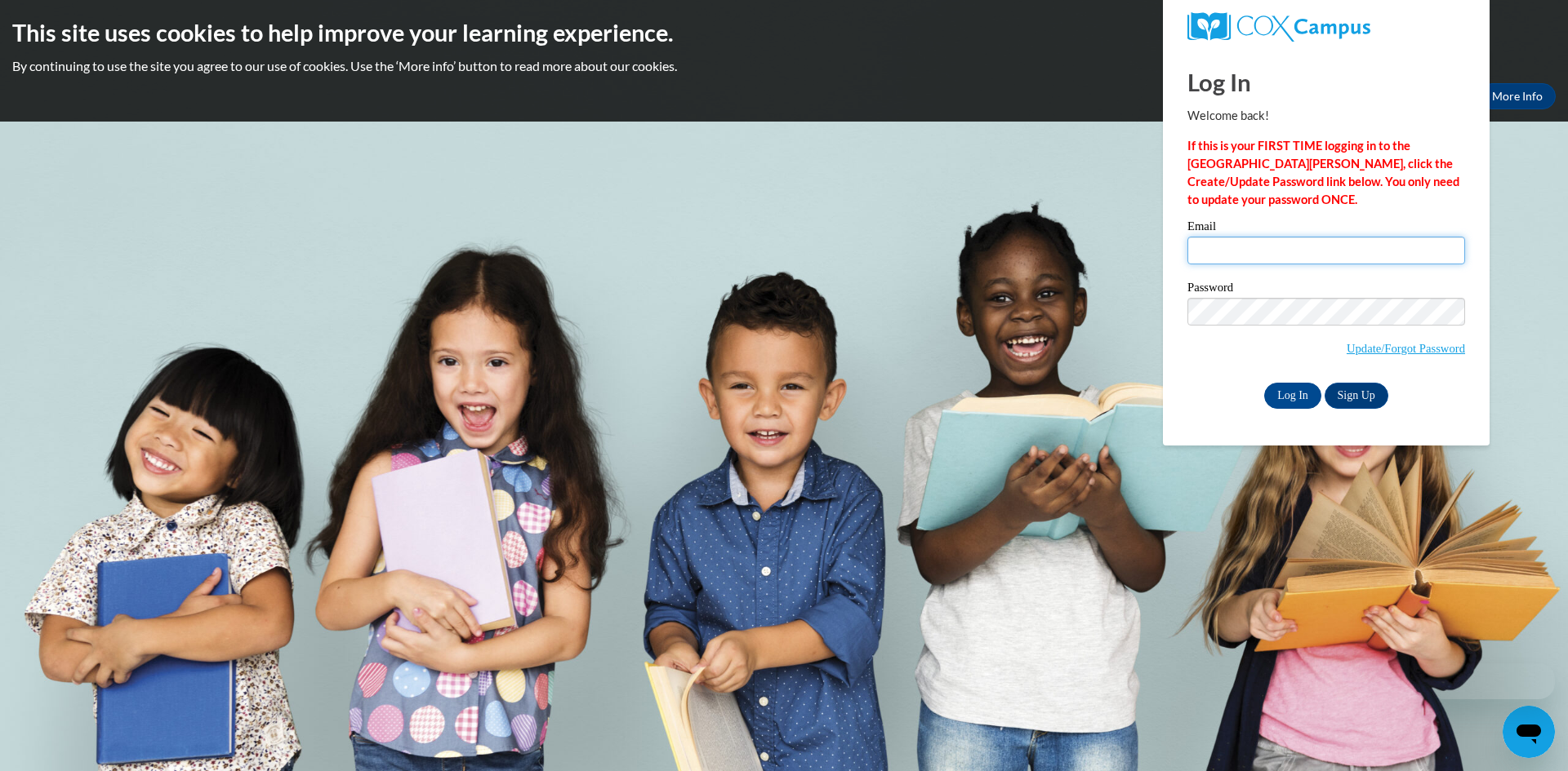
click at [1229, 258] on input "Email" at bounding box center [1326, 250] width 278 height 28
type input "[EMAIL_ADDRESS][DOMAIN_NAME]"
click at [1264, 383] on input "Log In" at bounding box center [1292, 395] width 57 height 26
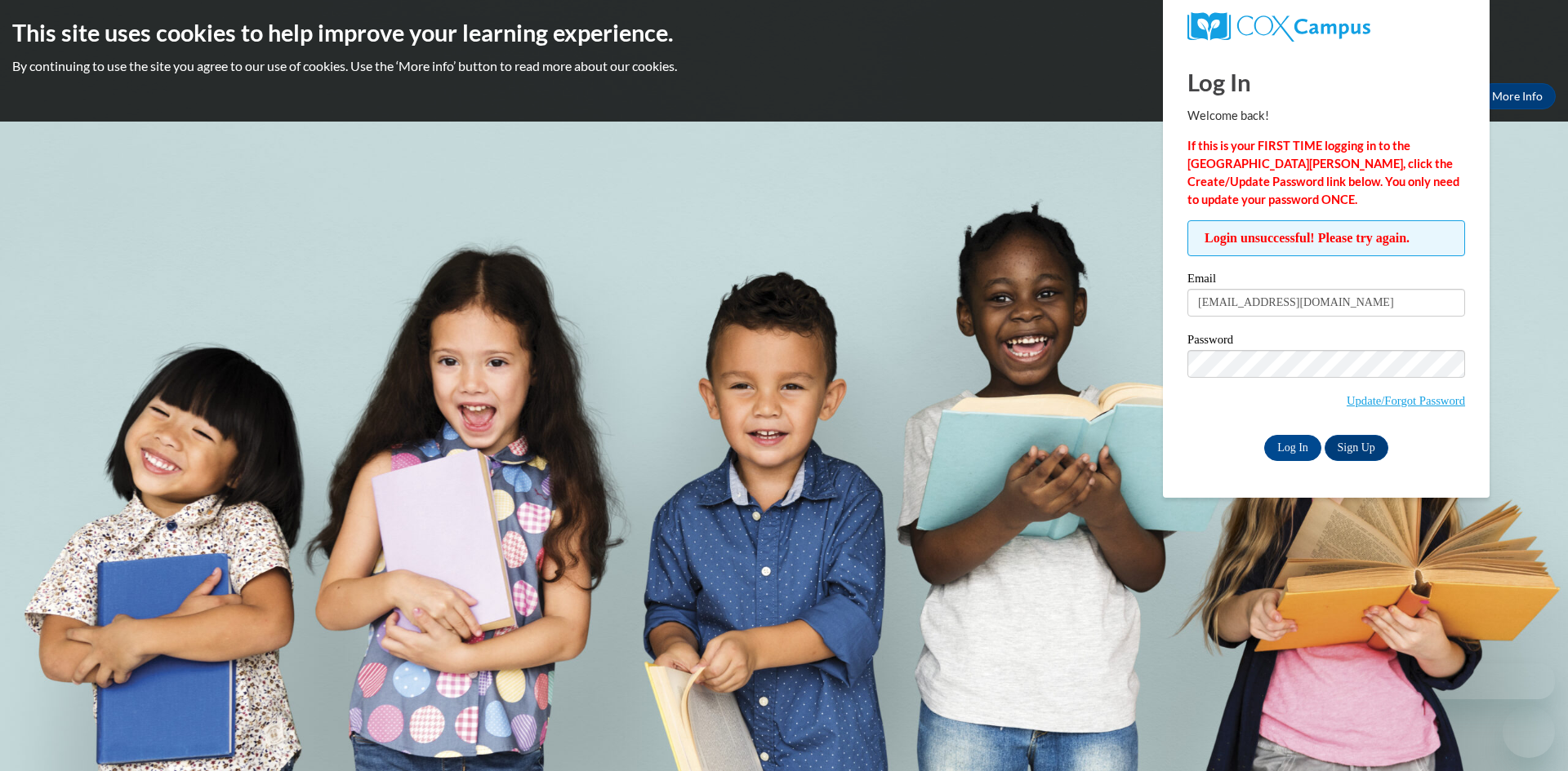
click at [1295, 460] on div "Log In Welcome back! If this is your FIRST TIME logging in to the NEW Cox Campu…" at bounding box center [1326, 273] width 351 height 448
click at [1296, 343] on label "Password" at bounding box center [1326, 342] width 278 height 16
click at [1264, 435] on input "Log In" at bounding box center [1292, 447] width 57 height 26
click at [1297, 446] on input "Log In" at bounding box center [1292, 447] width 57 height 26
click at [1372, 397] on link "Update/Forgot Password" at bounding box center [1406, 400] width 118 height 13
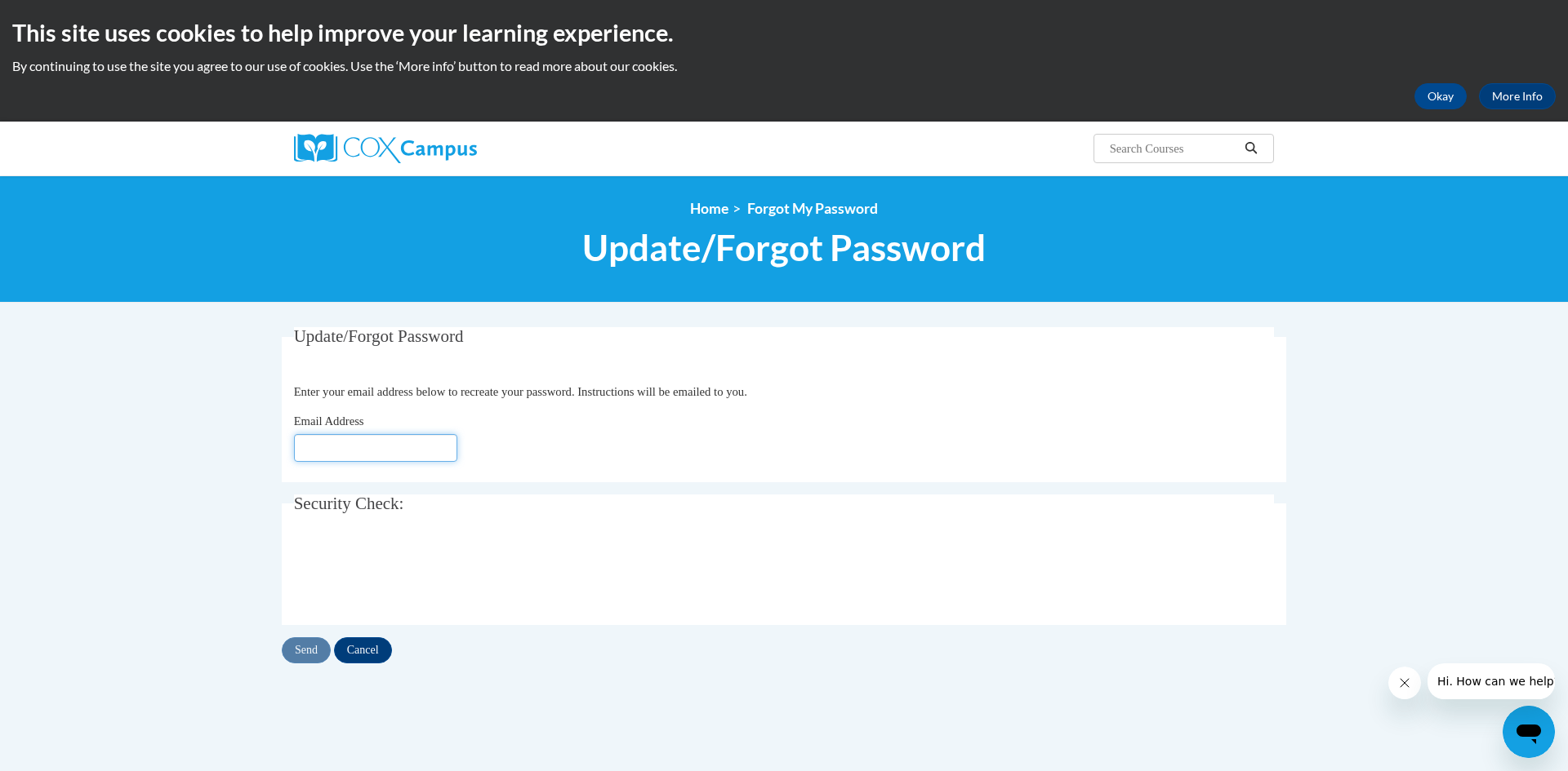
click at [363, 441] on input "Email Address" at bounding box center [375, 447] width 164 height 28
type input "[EMAIL_ADDRESS][DOMAIN_NAME]"
click at [311, 648] on input "Send" at bounding box center [306, 650] width 49 height 26
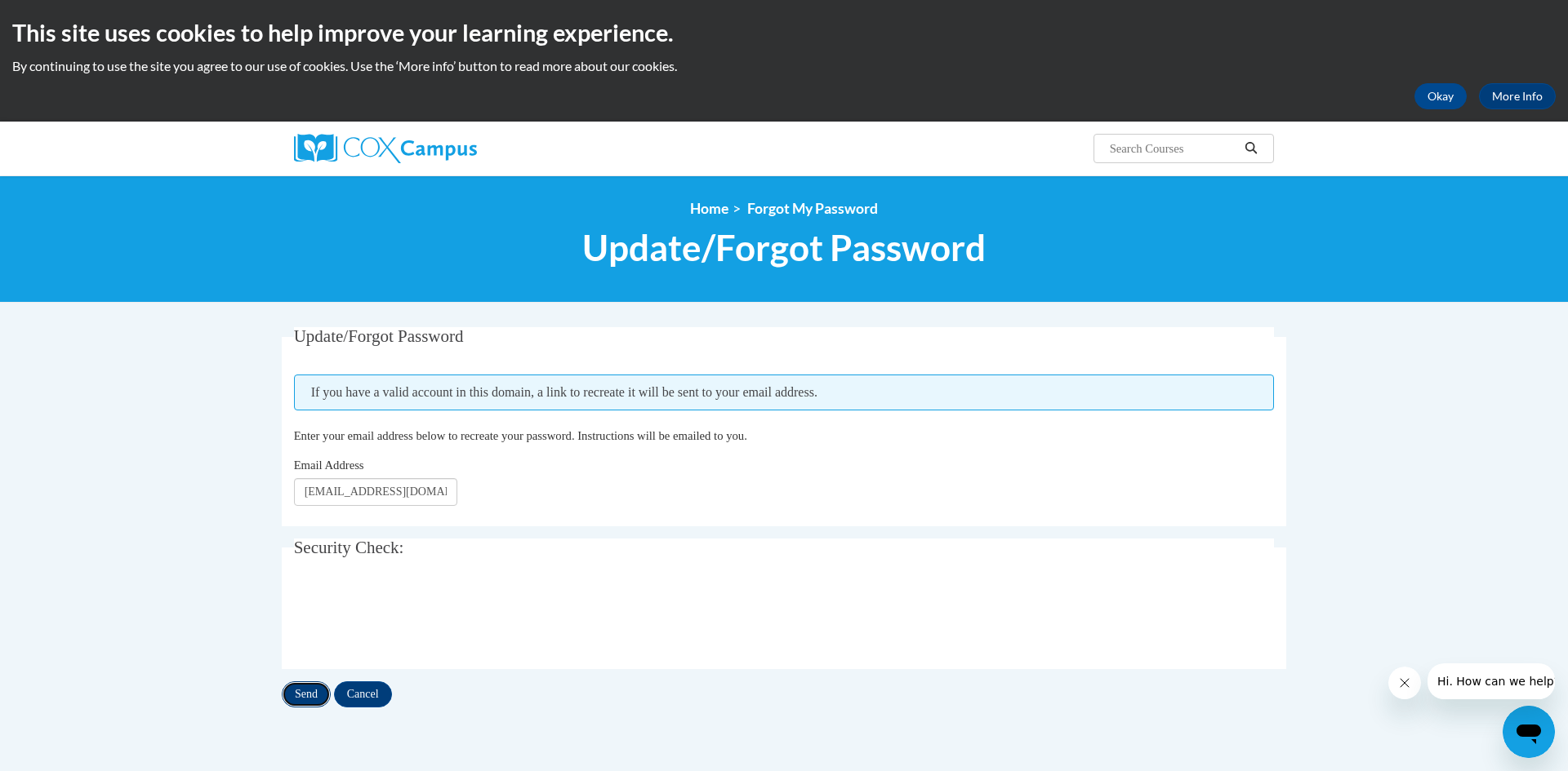
click at [315, 686] on input "Send" at bounding box center [306, 694] width 49 height 26
click at [1446, 105] on button "Okay" at bounding box center [1441, 96] width 52 height 26
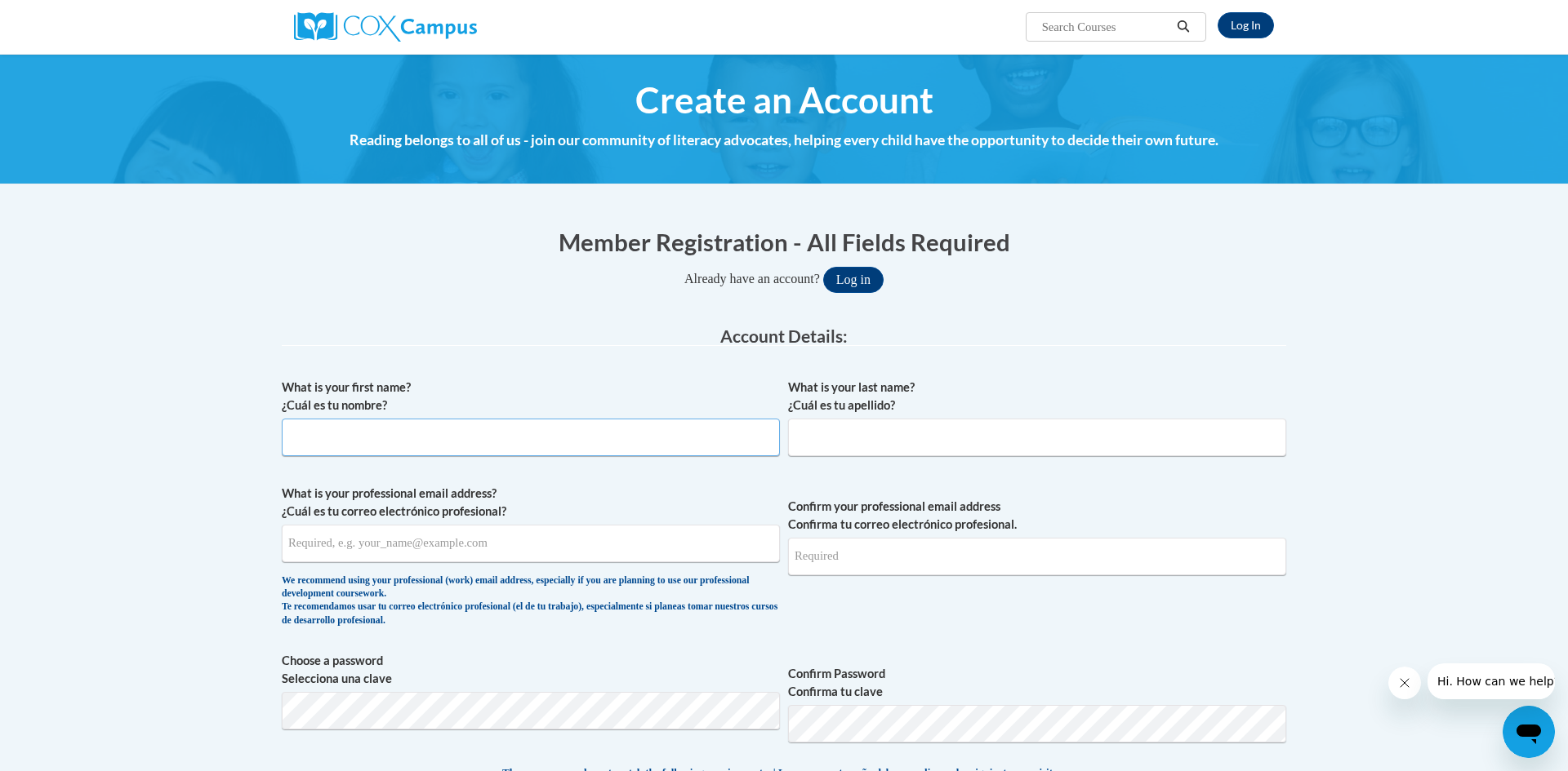
click at [653, 435] on input "What is your first name? ¿Cuál es tu nombre?" at bounding box center [531, 437] width 498 height 38
